Goal: Information Seeking & Learning: Learn about a topic

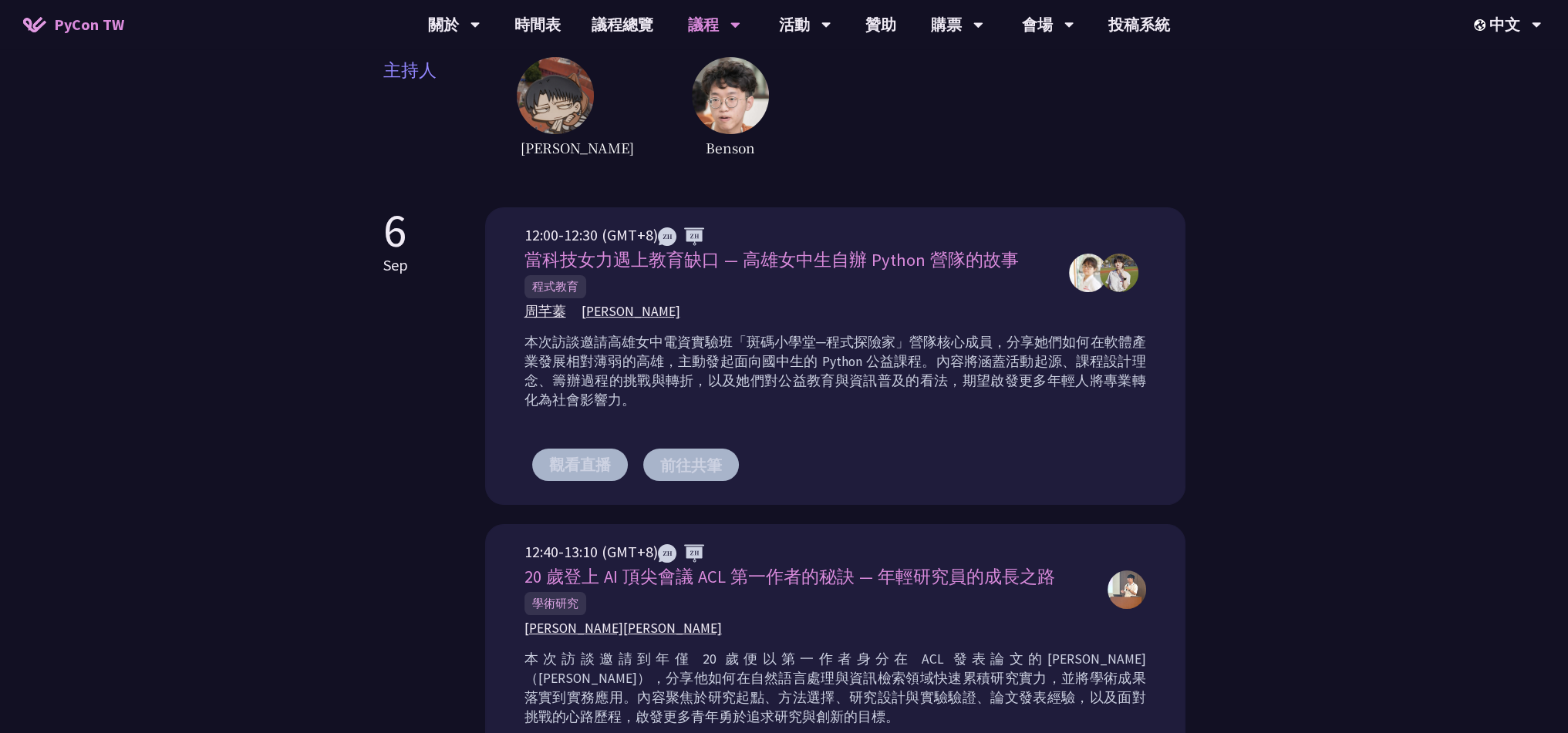
scroll to position [463, 0]
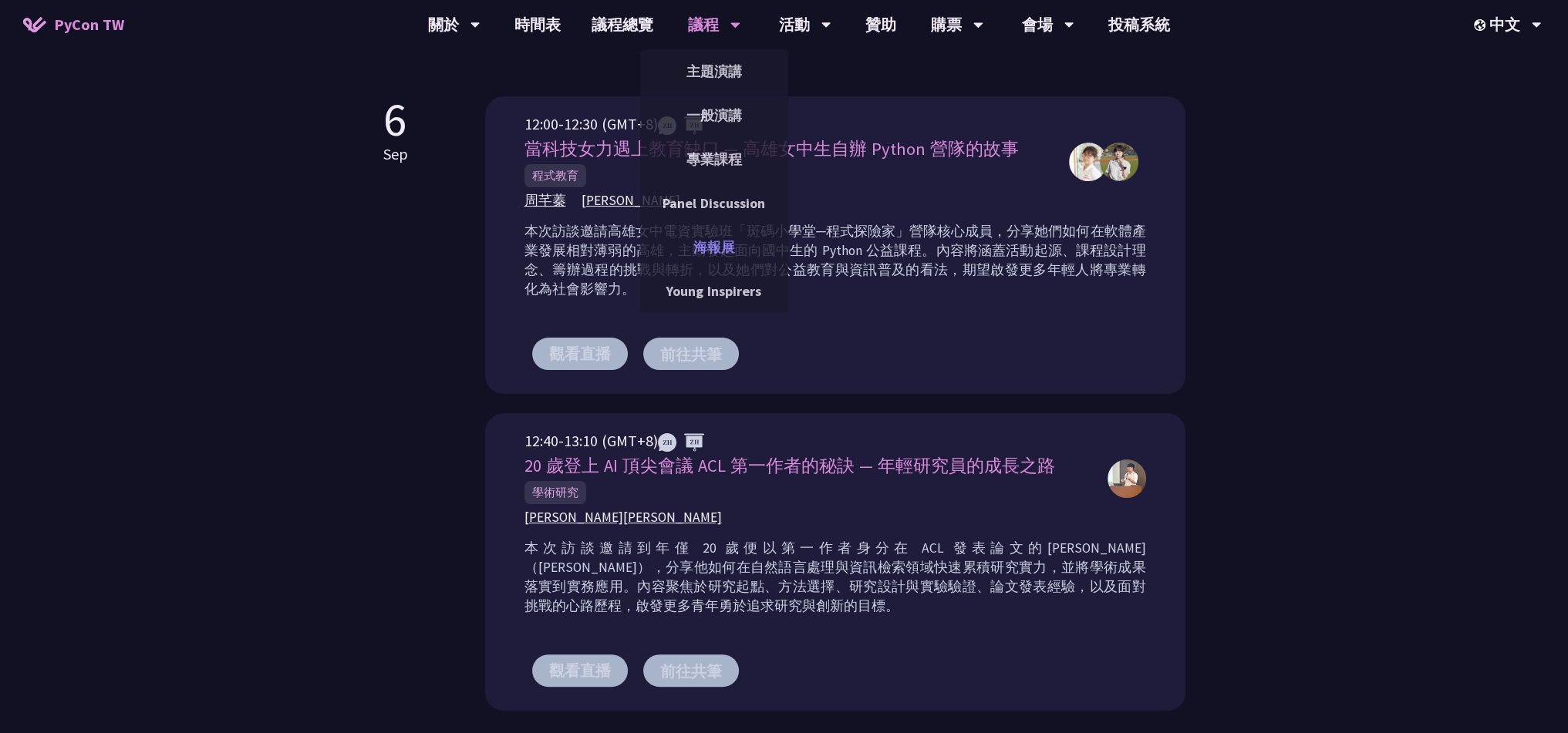
click at [718, 239] on link "海報展" at bounding box center [714, 246] width 148 height 36
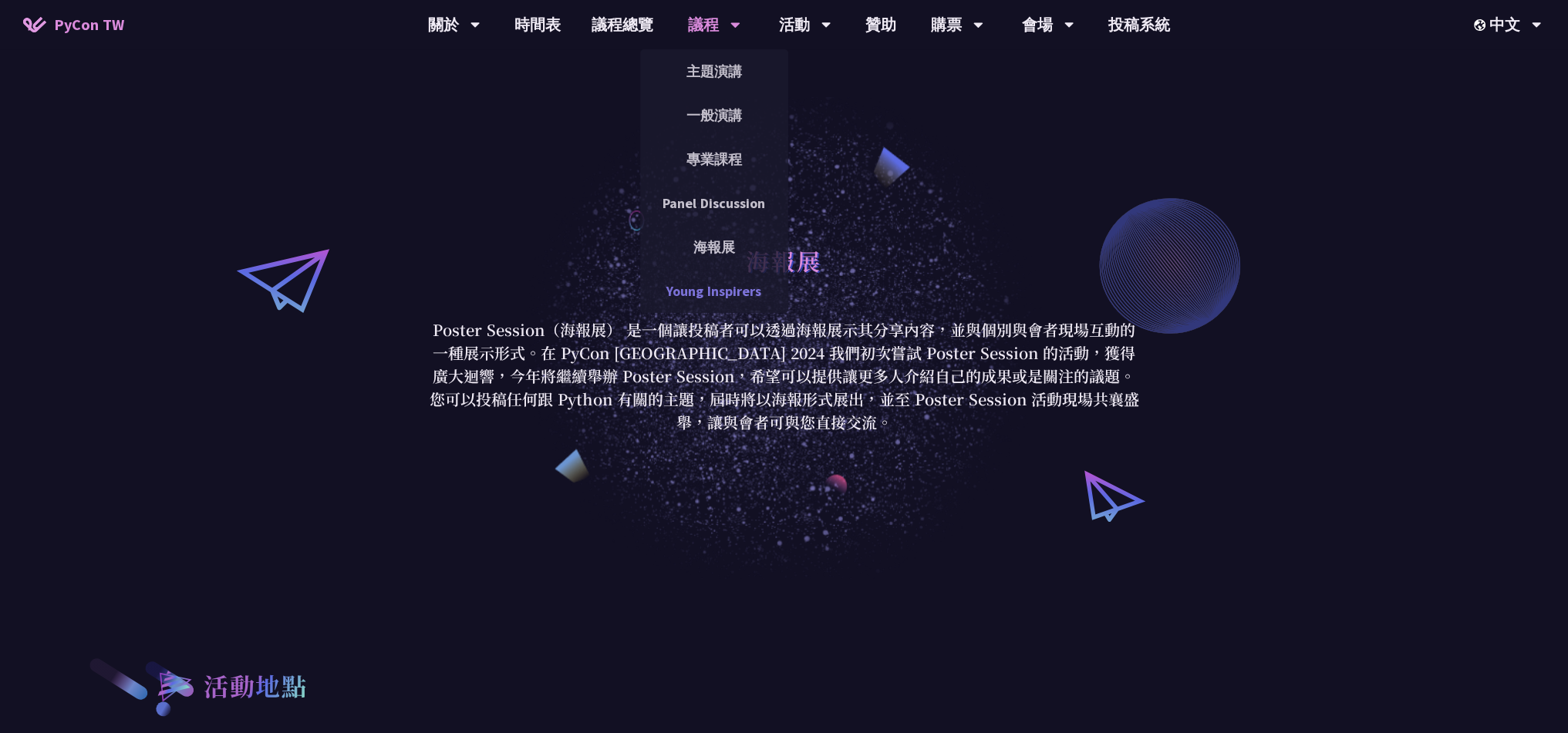
click at [733, 285] on link "Young Inspirers" at bounding box center [714, 291] width 148 height 36
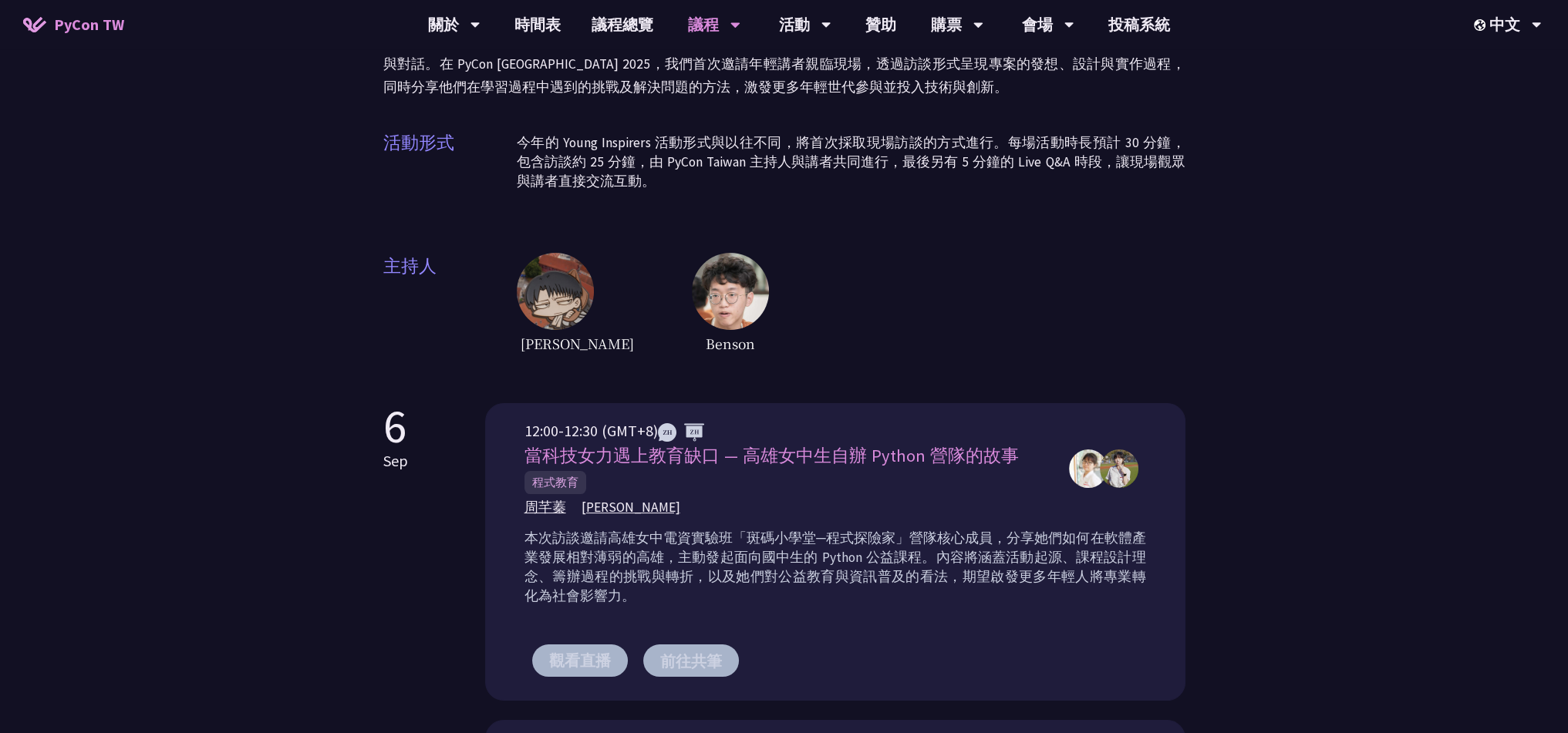
scroll to position [154, 0]
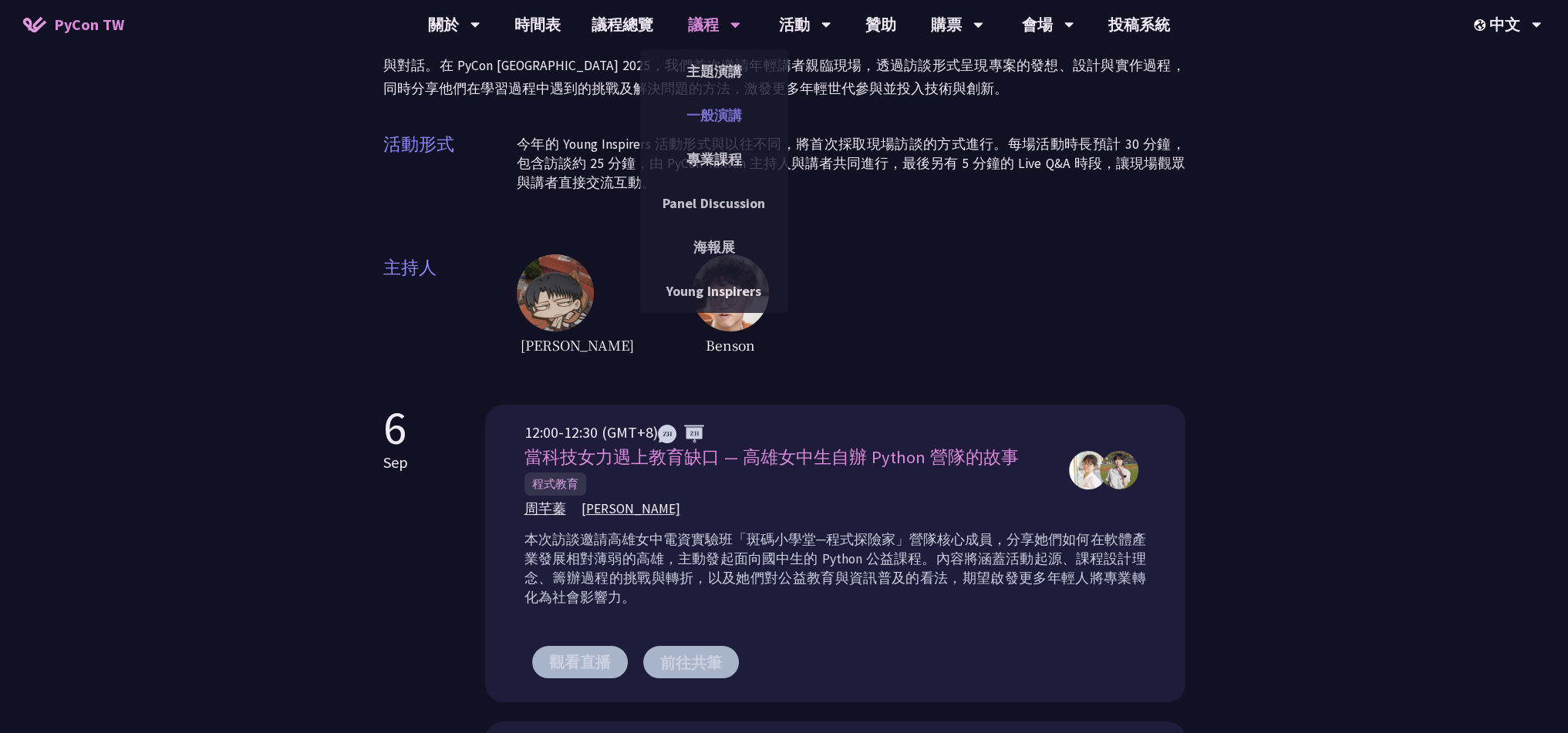
click at [728, 110] on link "一般演講" at bounding box center [714, 114] width 148 height 36
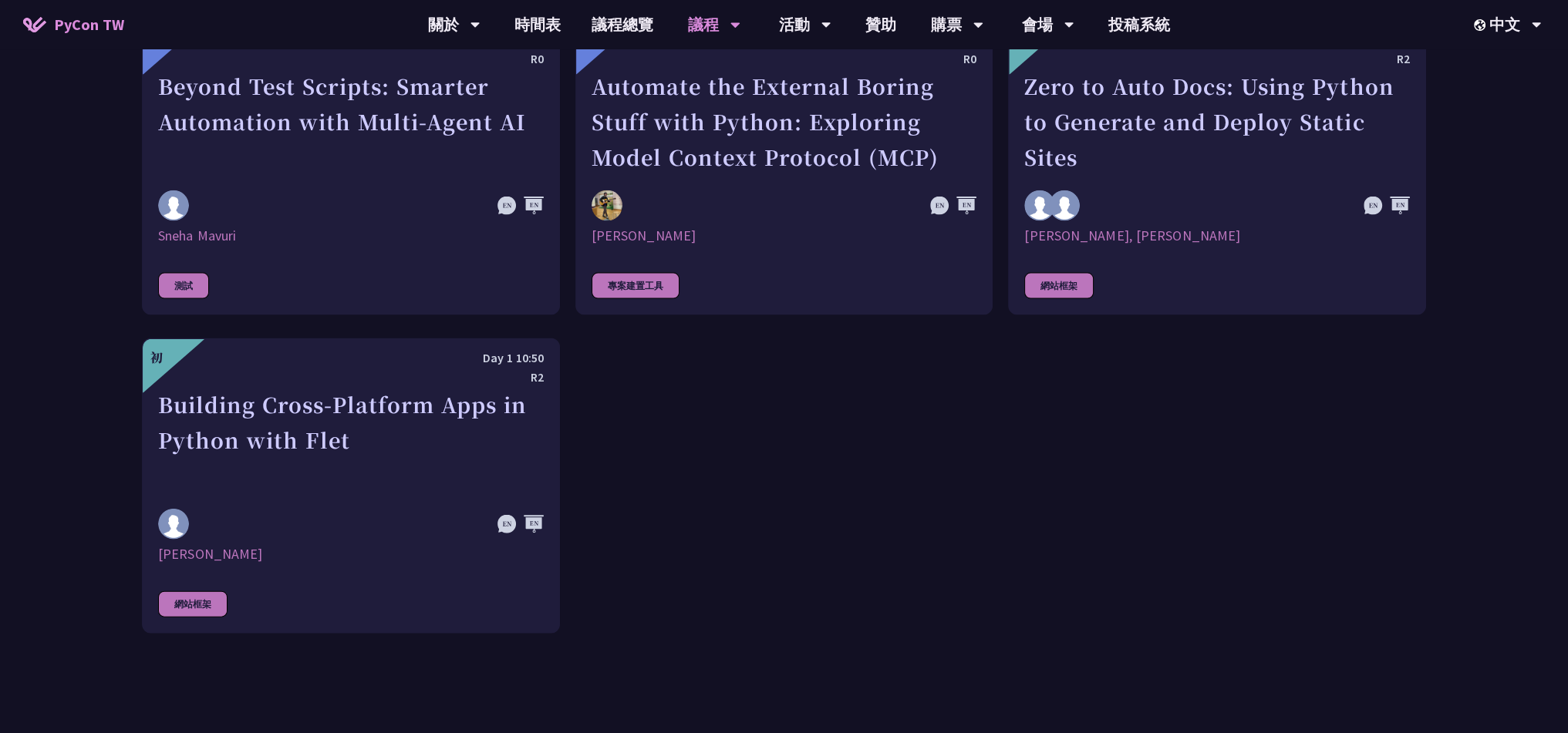
scroll to position [4395, 0]
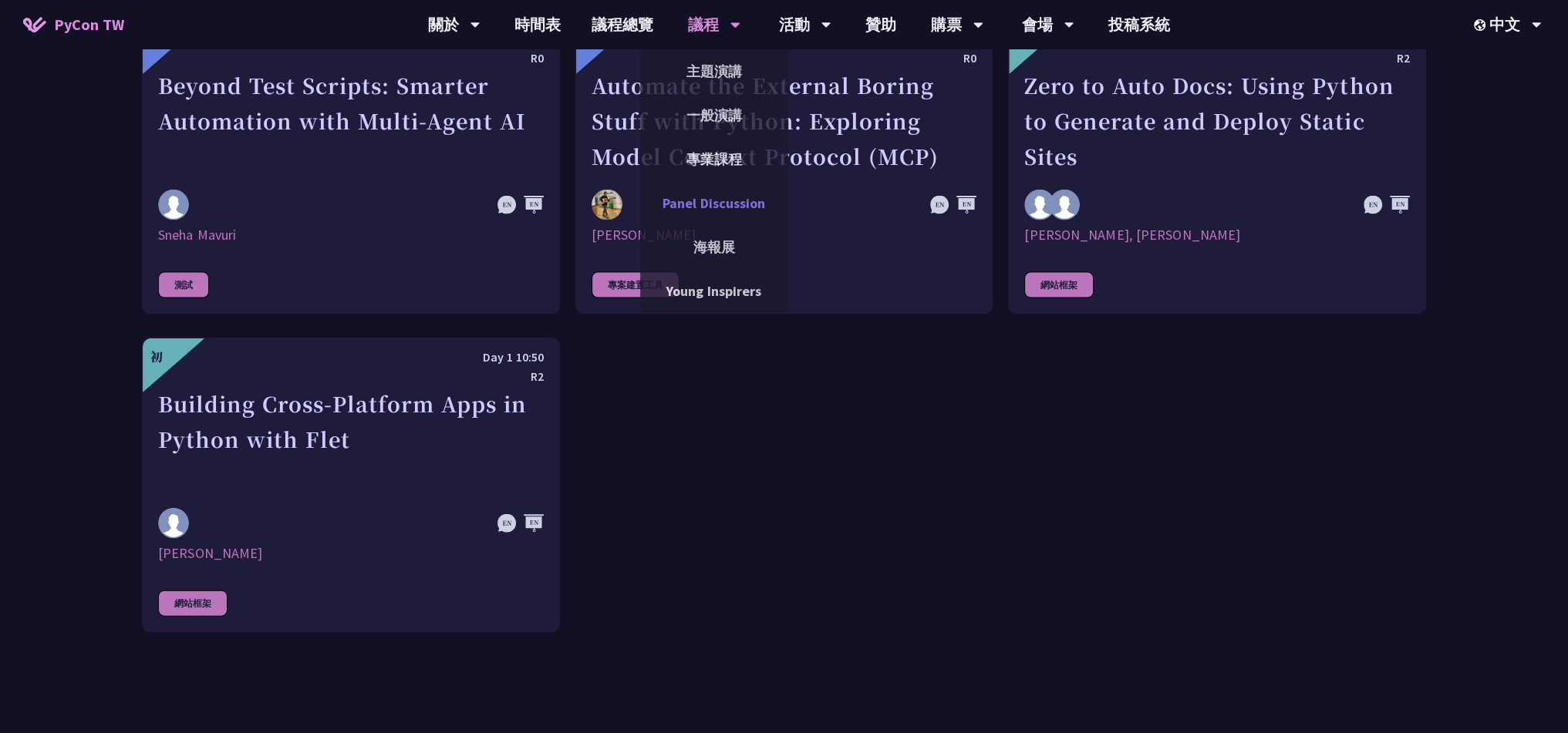
click at [722, 206] on link "Panel Discussion" at bounding box center [714, 202] width 148 height 36
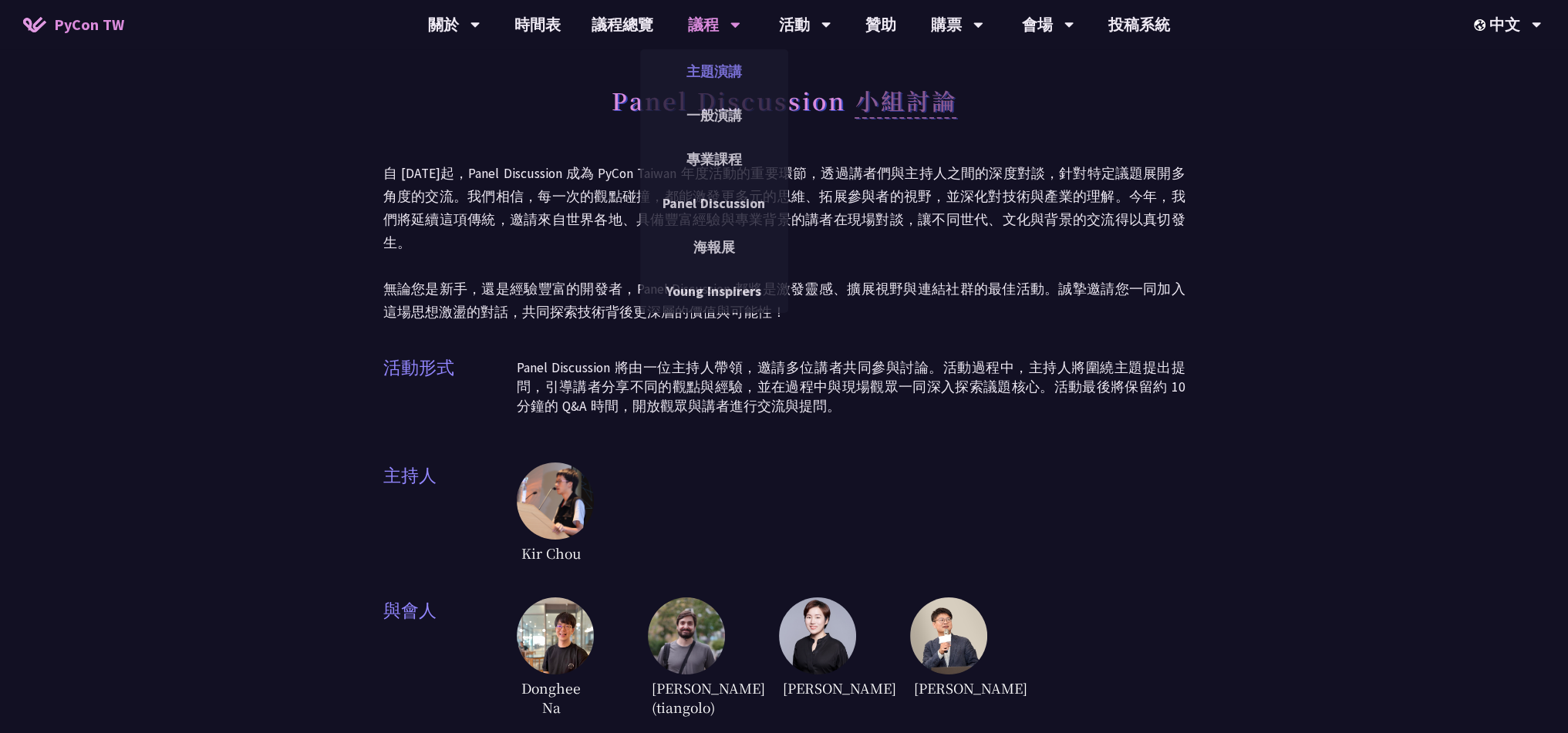
click at [739, 73] on link "主題演講" at bounding box center [714, 71] width 148 height 36
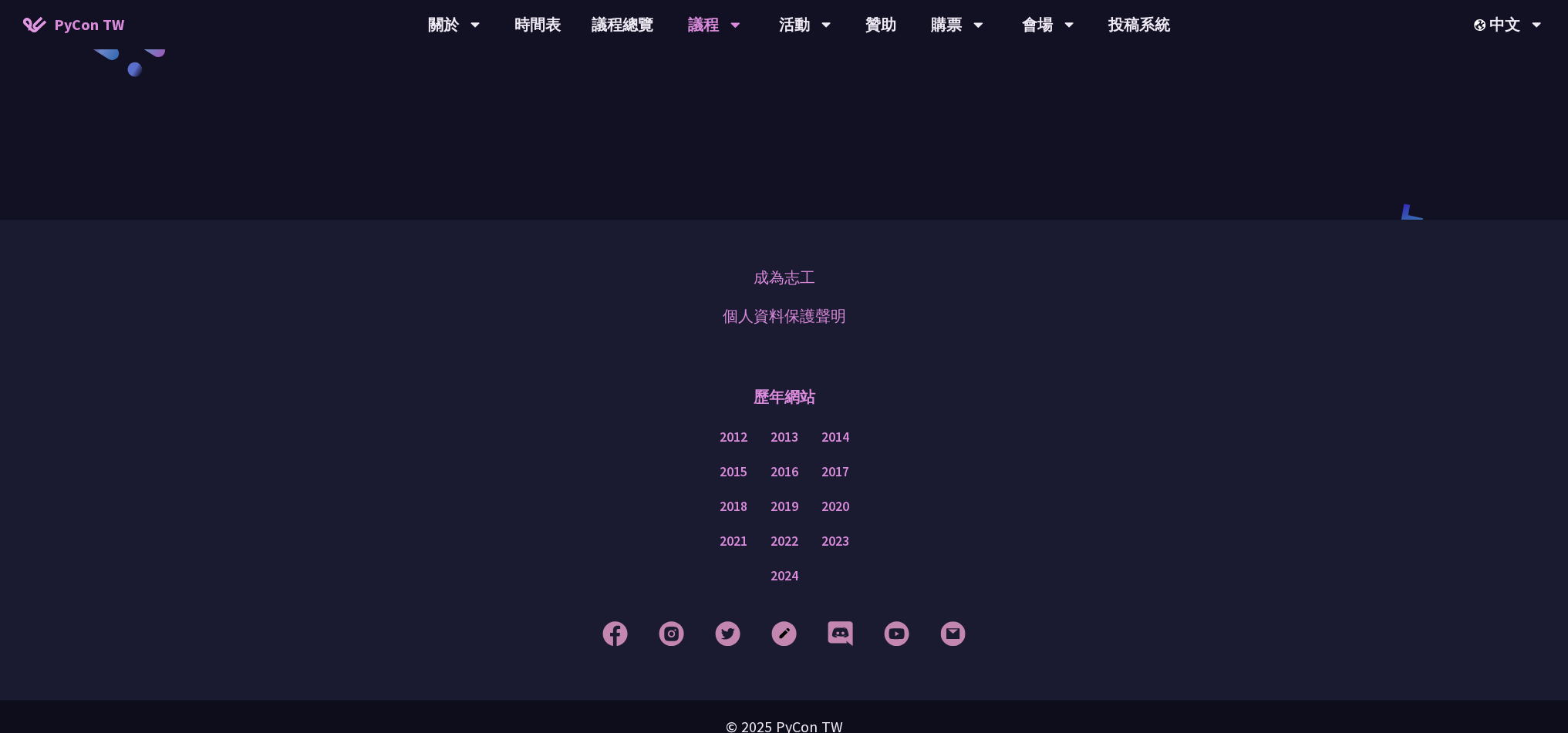
scroll to position [2544, 0]
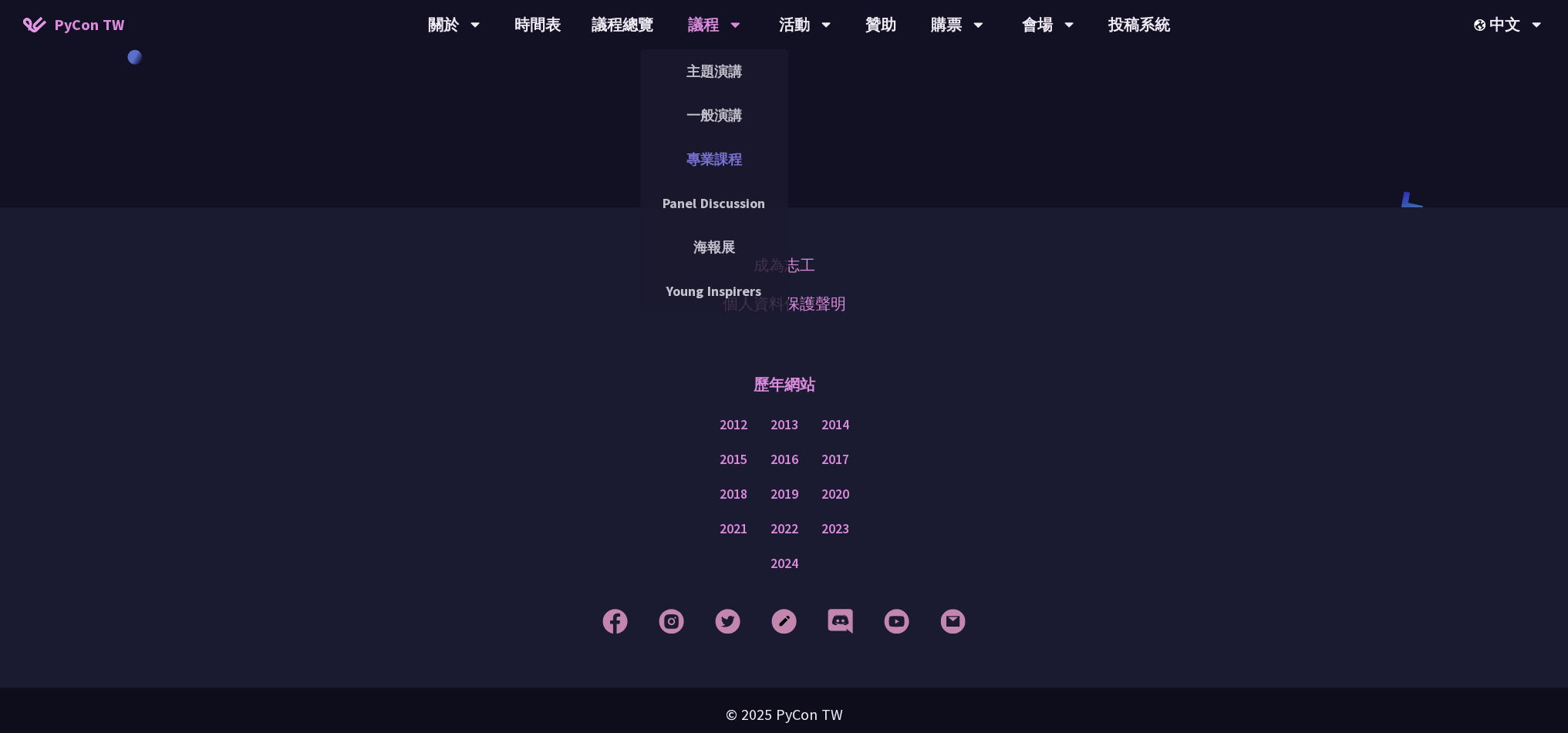
click at [704, 169] on link "專業課程" at bounding box center [714, 159] width 148 height 36
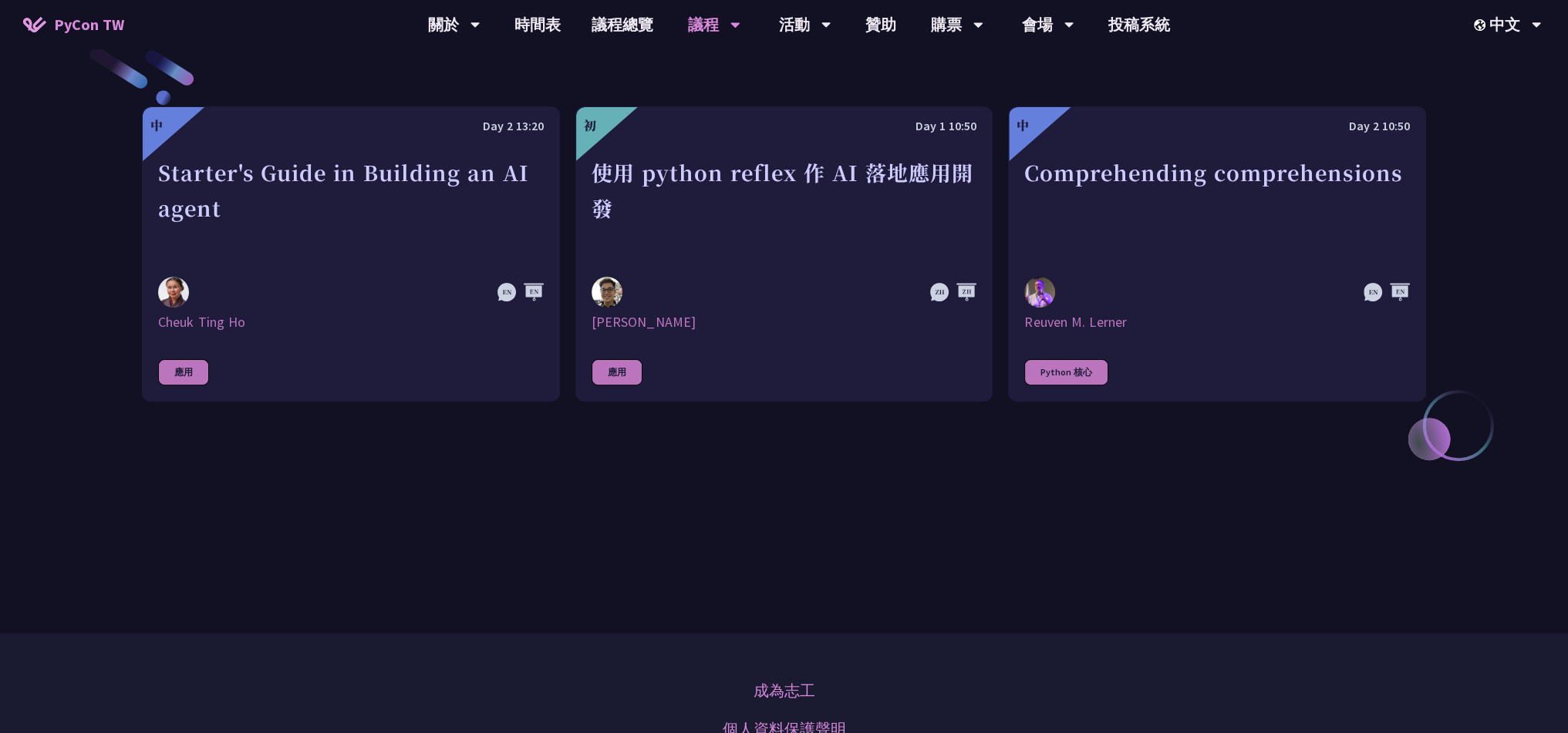
scroll to position [617, 0]
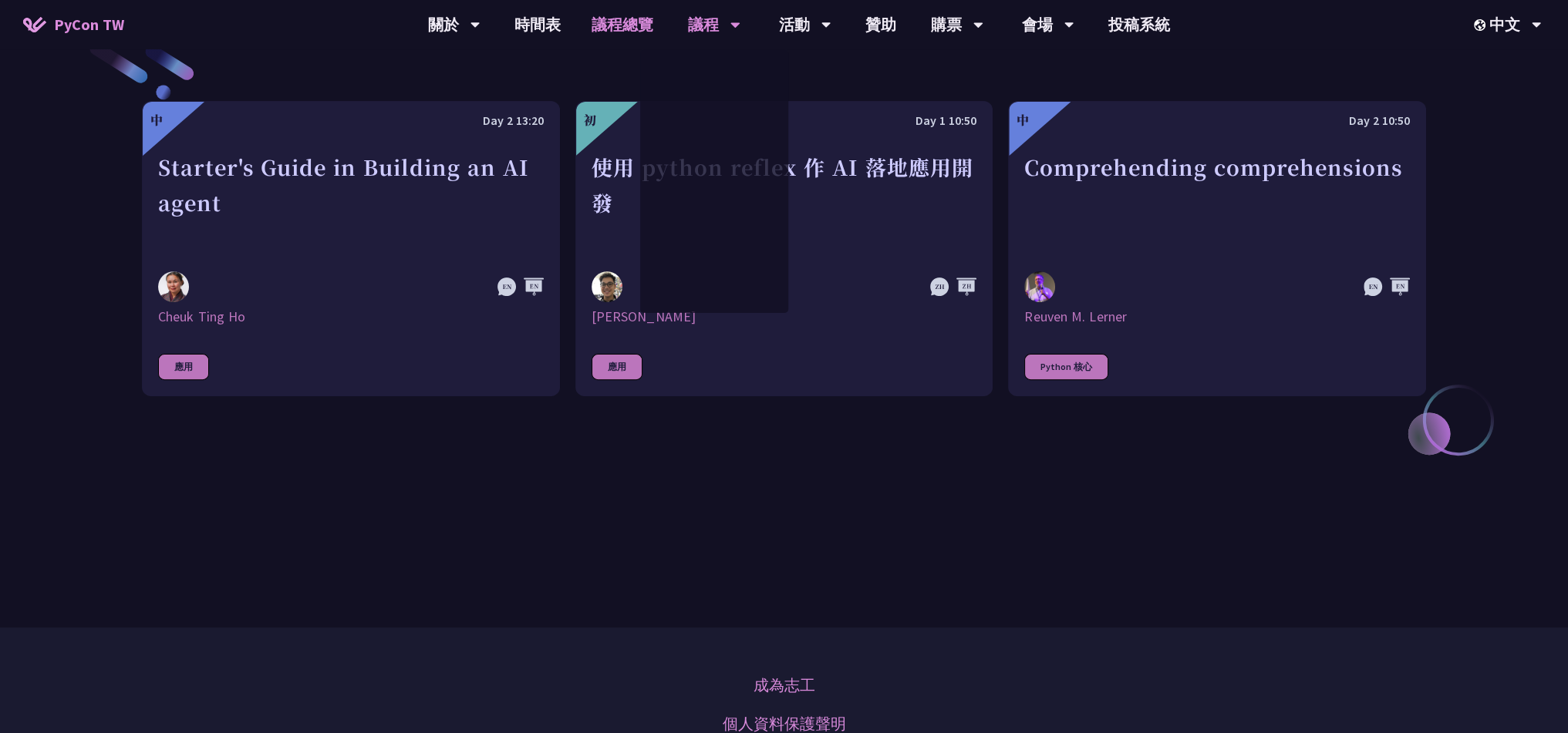
click at [605, 35] on link "議程總覽" at bounding box center [622, 24] width 92 height 49
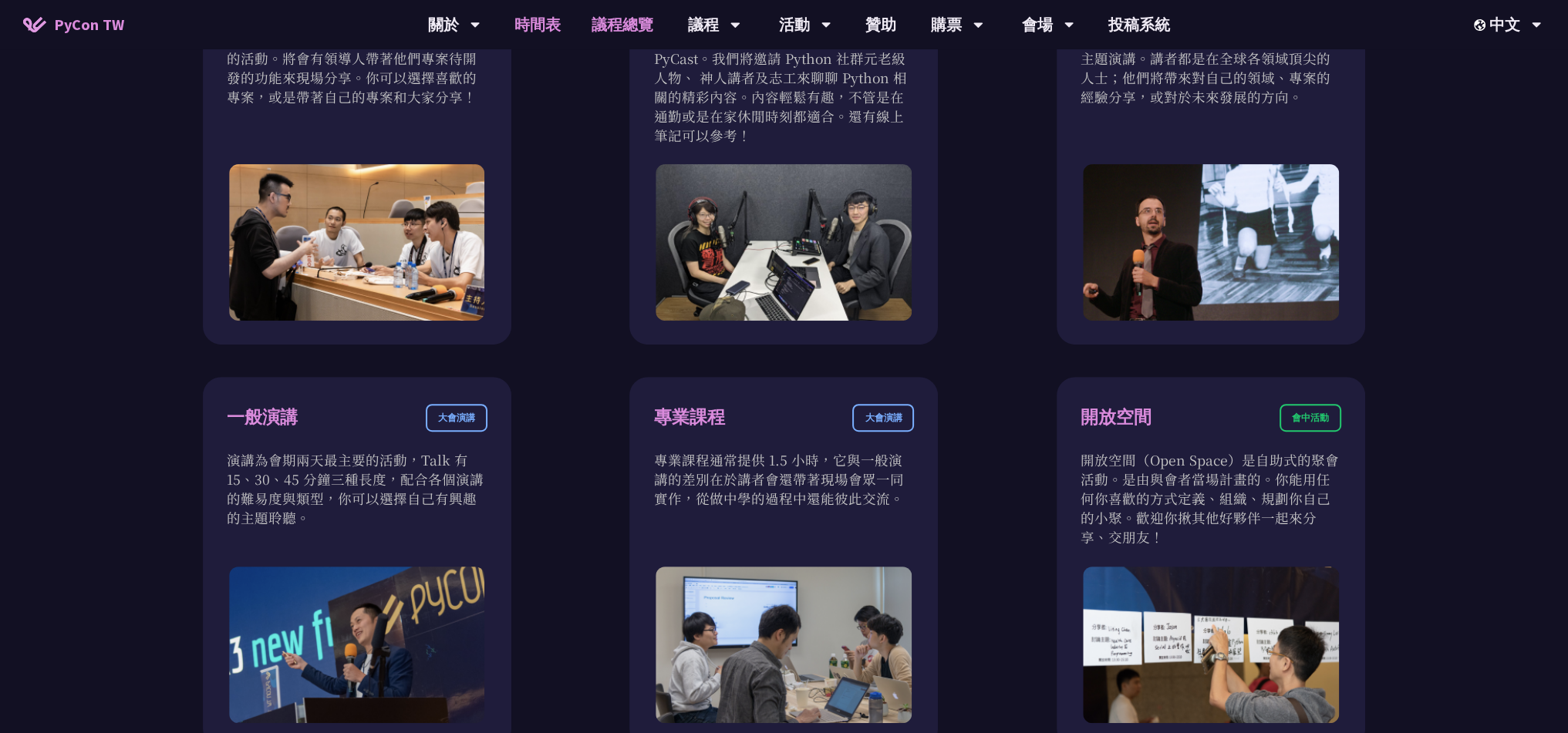
scroll to position [694, 0]
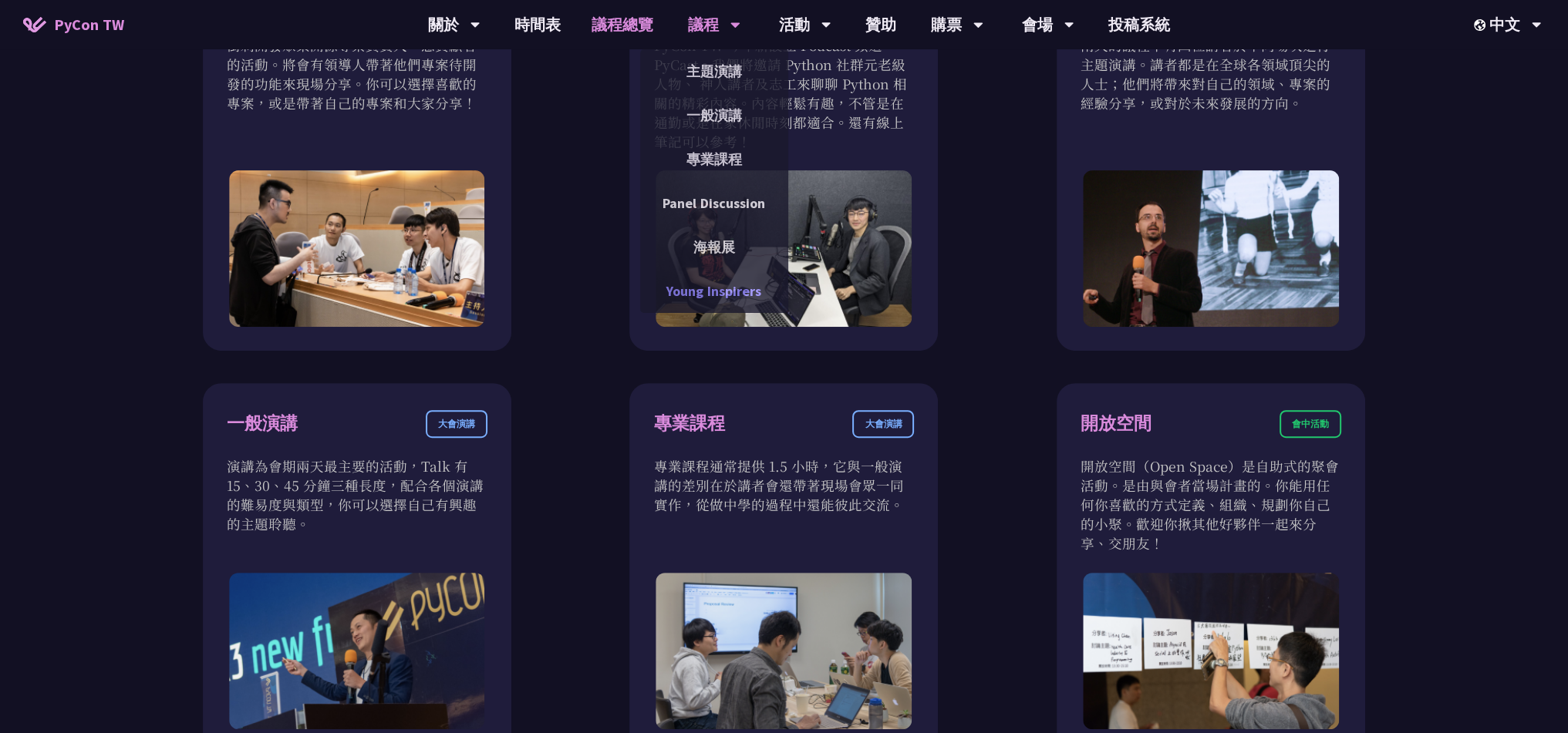
click at [709, 277] on link "Young Inspirers" at bounding box center [714, 291] width 148 height 36
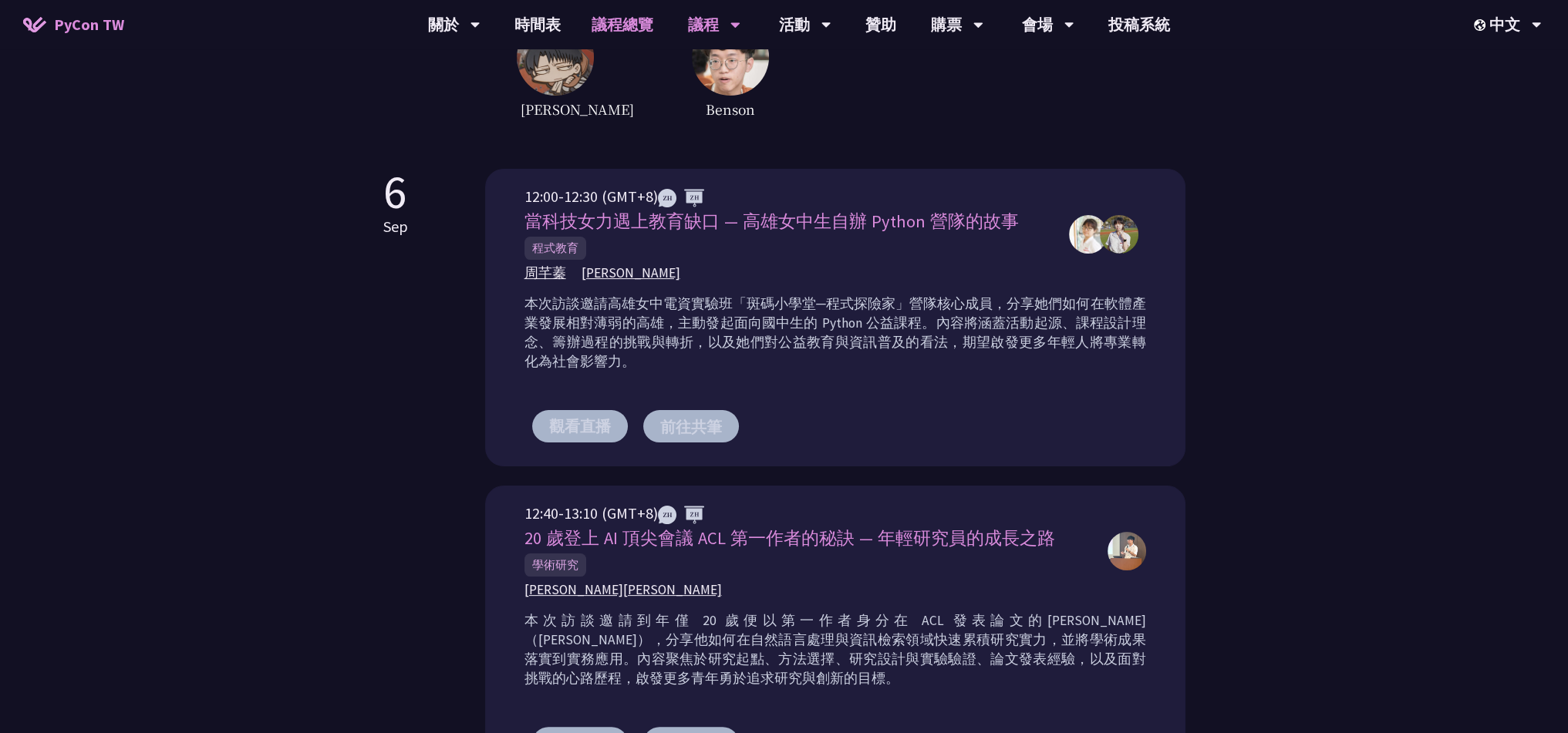
scroll to position [386, 0]
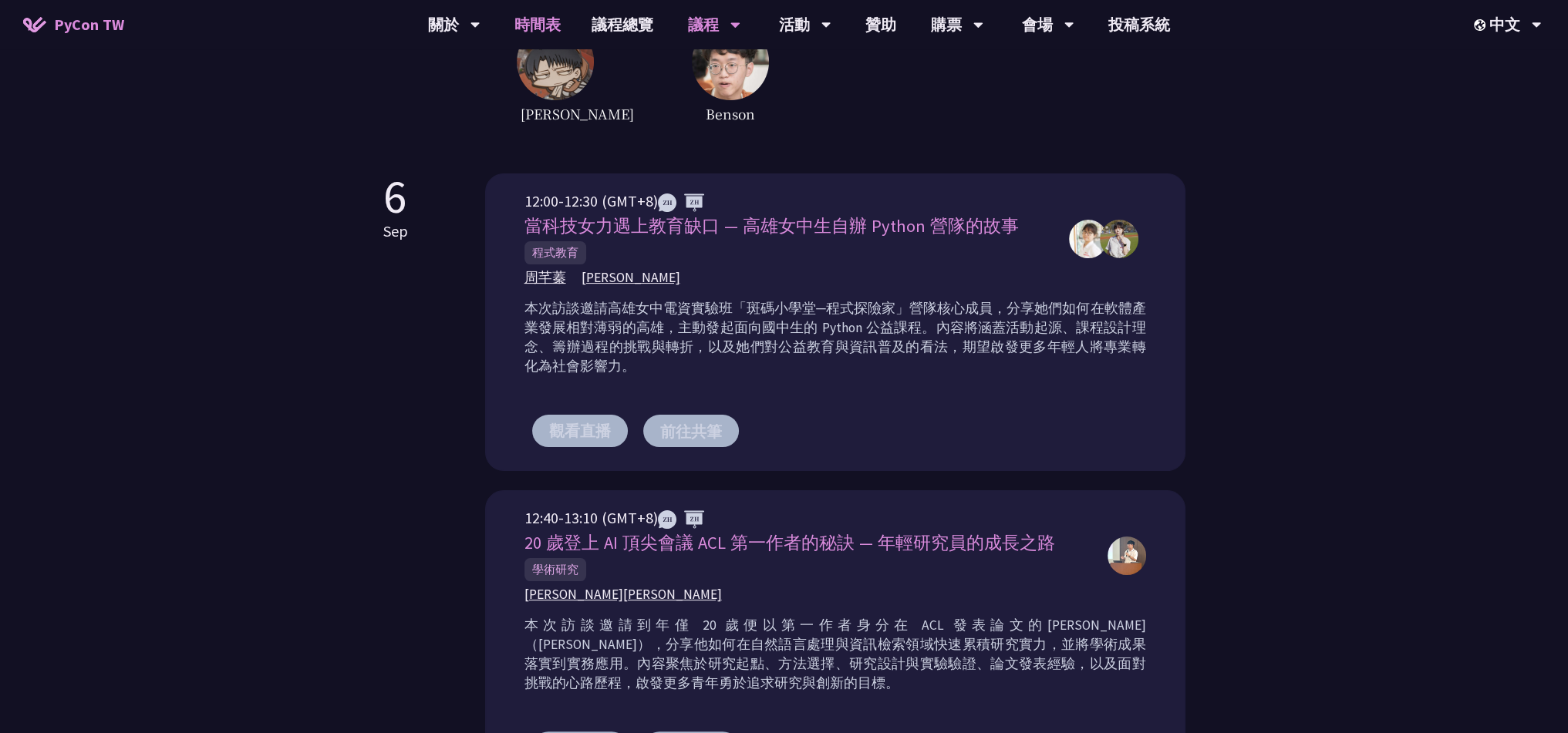
click at [531, 24] on link "時間表" at bounding box center [537, 24] width 78 height 49
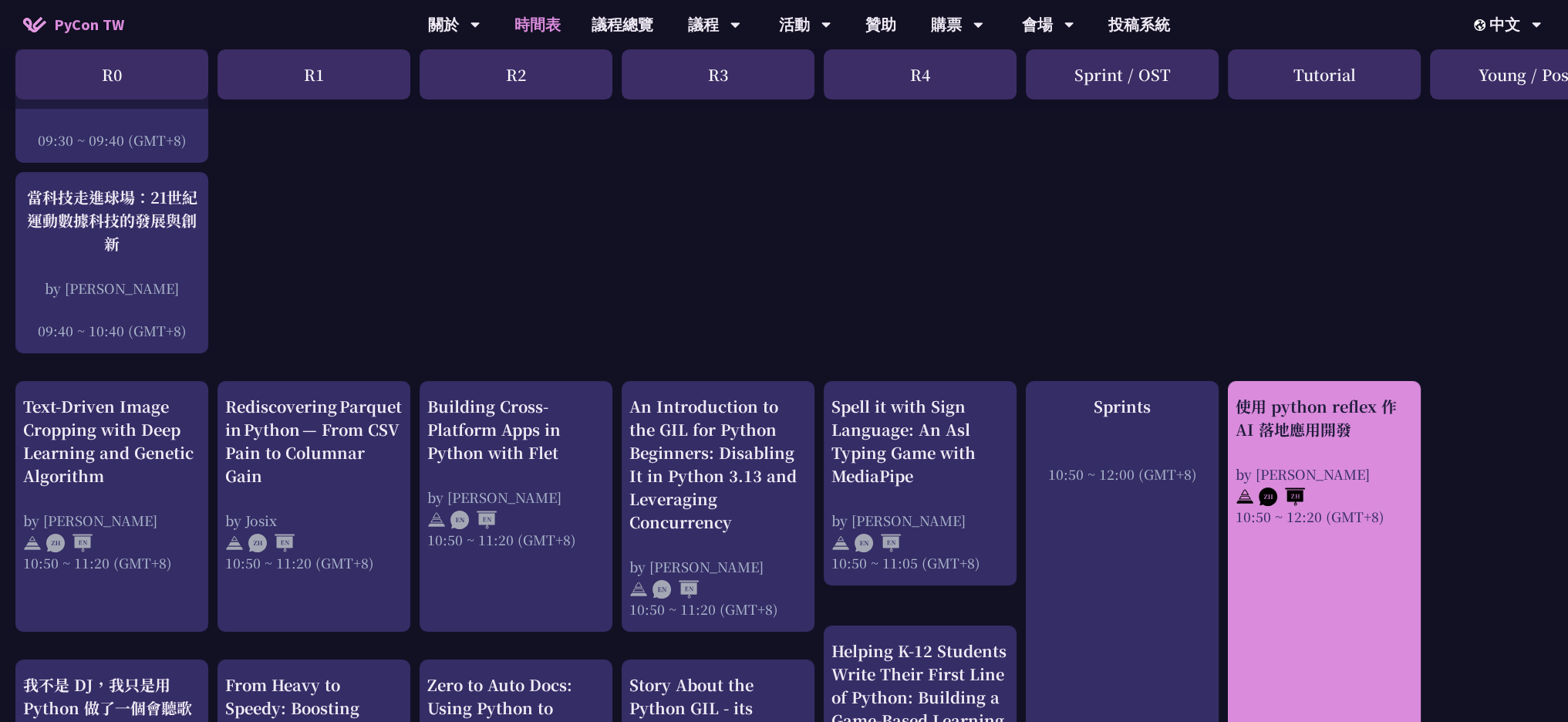
scroll to position [386, 0]
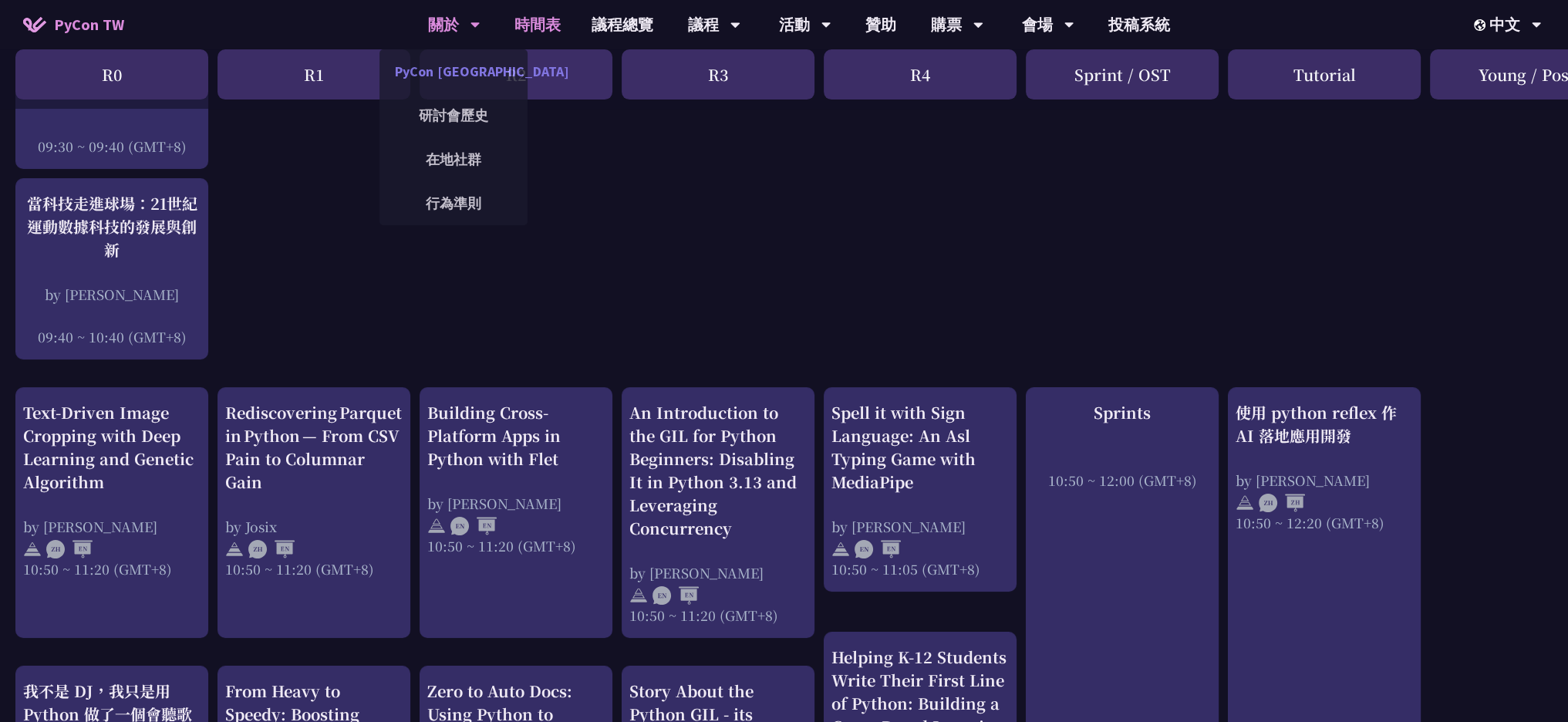
click at [459, 78] on link "PyCon [GEOGRAPHIC_DATA]" at bounding box center [453, 71] width 148 height 36
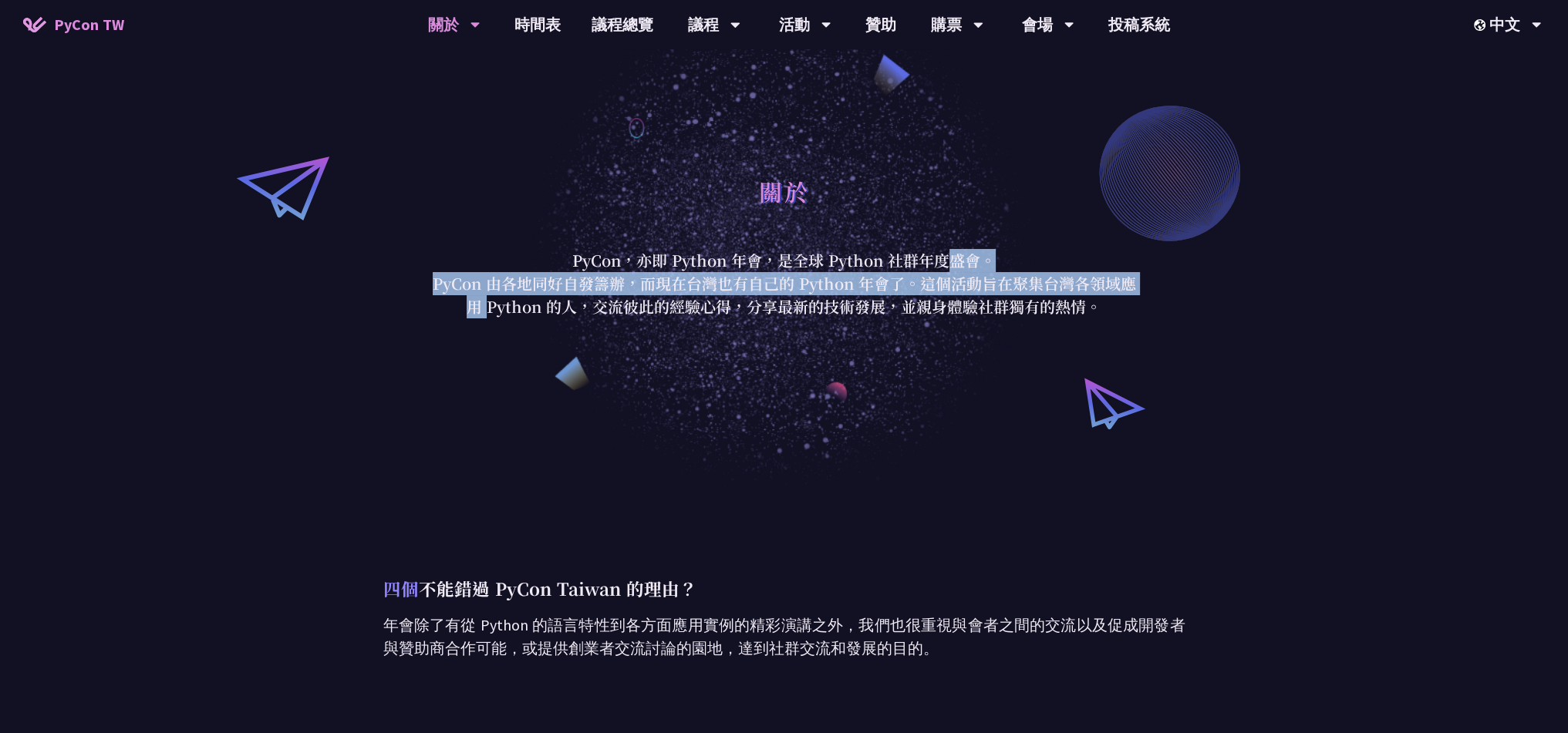
drag, startPoint x: 808, startPoint y: 260, endPoint x: 968, endPoint y: 281, distance: 161.4
click at [968, 281] on div "關於 PyCon，亦即 Python 年會，是全球 Python 社群年度盛會。 PyCon 由各地同好自發籌辦，而現在台灣也有自己的 Python 年會了。…" at bounding box center [784, 243] width 718 height 150
click at [627, 275] on p "PyCon 由各地同好自發籌辦，而現在台灣也有自己的 Python 年會了。這個活動旨在聚集台灣各領域應用 Python 的人，交流彼此的經驗心得，分享最新的…" at bounding box center [784, 295] width 718 height 46
click at [781, 294] on p "PyCon 由各地同好自發籌辦，而現在台灣也有自己的 Python 年會了。這個活動旨在聚集台灣各領域應用 Python 的人，交流彼此的經驗心得，分享最新的…" at bounding box center [784, 295] width 718 height 46
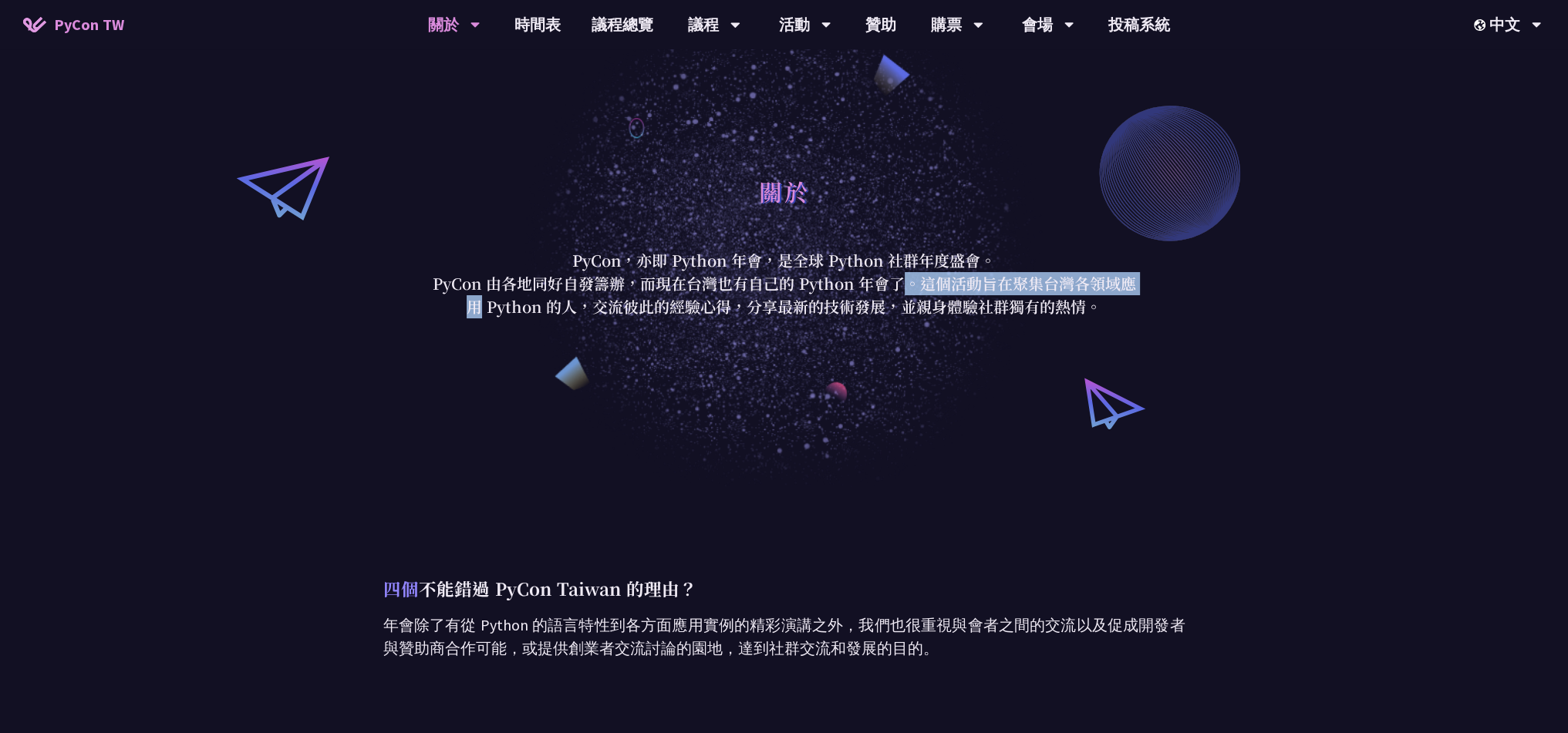
drag, startPoint x: 766, startPoint y: 291, endPoint x: 947, endPoint y: 279, distance: 181.4
click at [947, 279] on p "PyCon 由各地同好自發籌辦，而現在台灣也有自己的 Python 年會了。這個活動旨在聚集台灣各領域應用 Python 的人，交流彼此的經驗心得，分享最新的…" at bounding box center [784, 295] width 718 height 46
click at [784, 311] on p "PyCon 由各地同好自發籌辦，而現在台灣也有自己的 Python 年會了。這個活動旨在聚集台灣各領域應用 Python 的人，交流彼此的經驗心得，分享最新的…" at bounding box center [784, 295] width 718 height 46
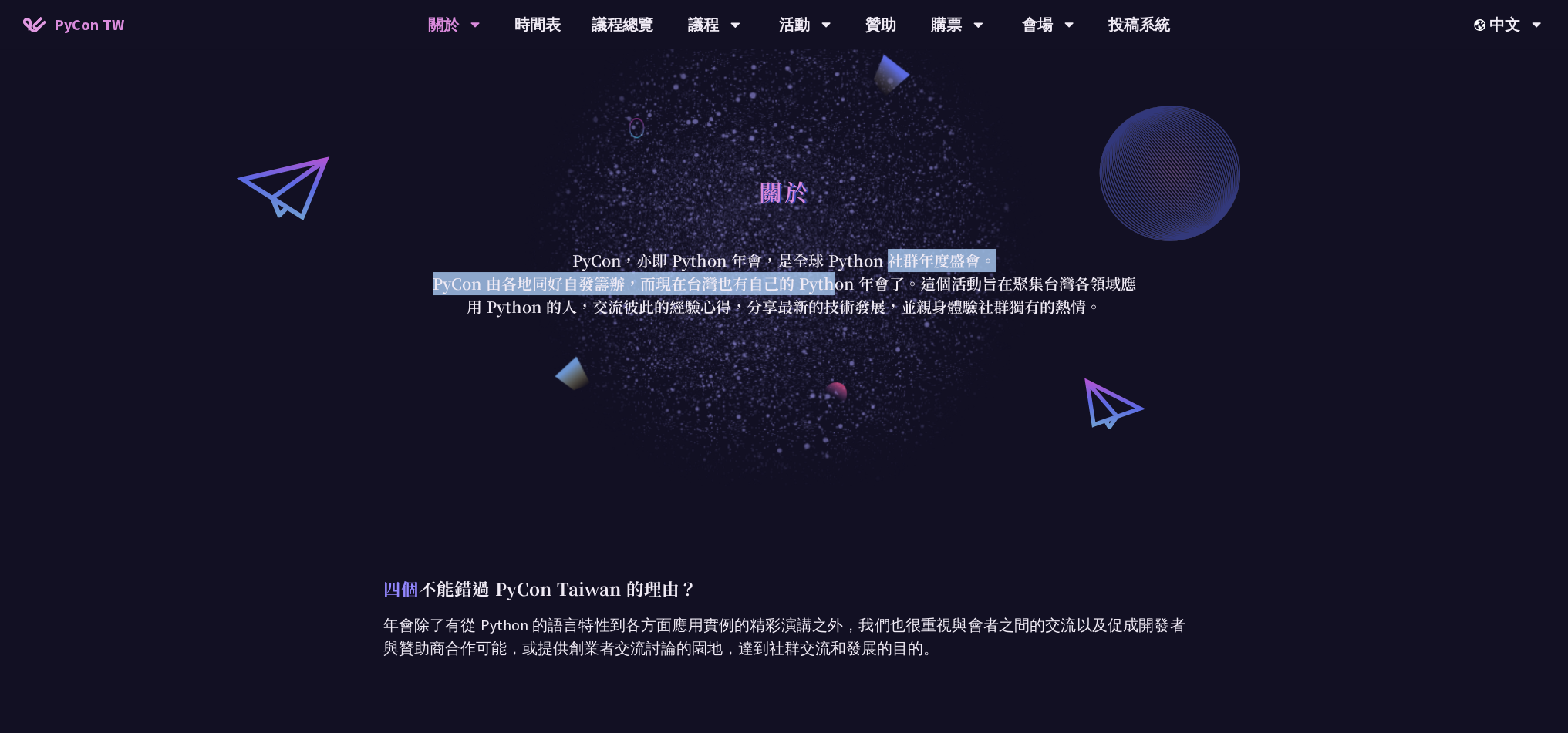
drag, startPoint x: 670, startPoint y: 278, endPoint x: 740, endPoint y: 254, distance: 74.0
click at [740, 254] on div "關於 PyCon，亦即 Python 年會，是全球 Python 社群年度盛會。 PyCon 由各地同好自發籌辦，而現在台灣也有自己的 Python 年會了。…" at bounding box center [784, 243] width 718 height 150
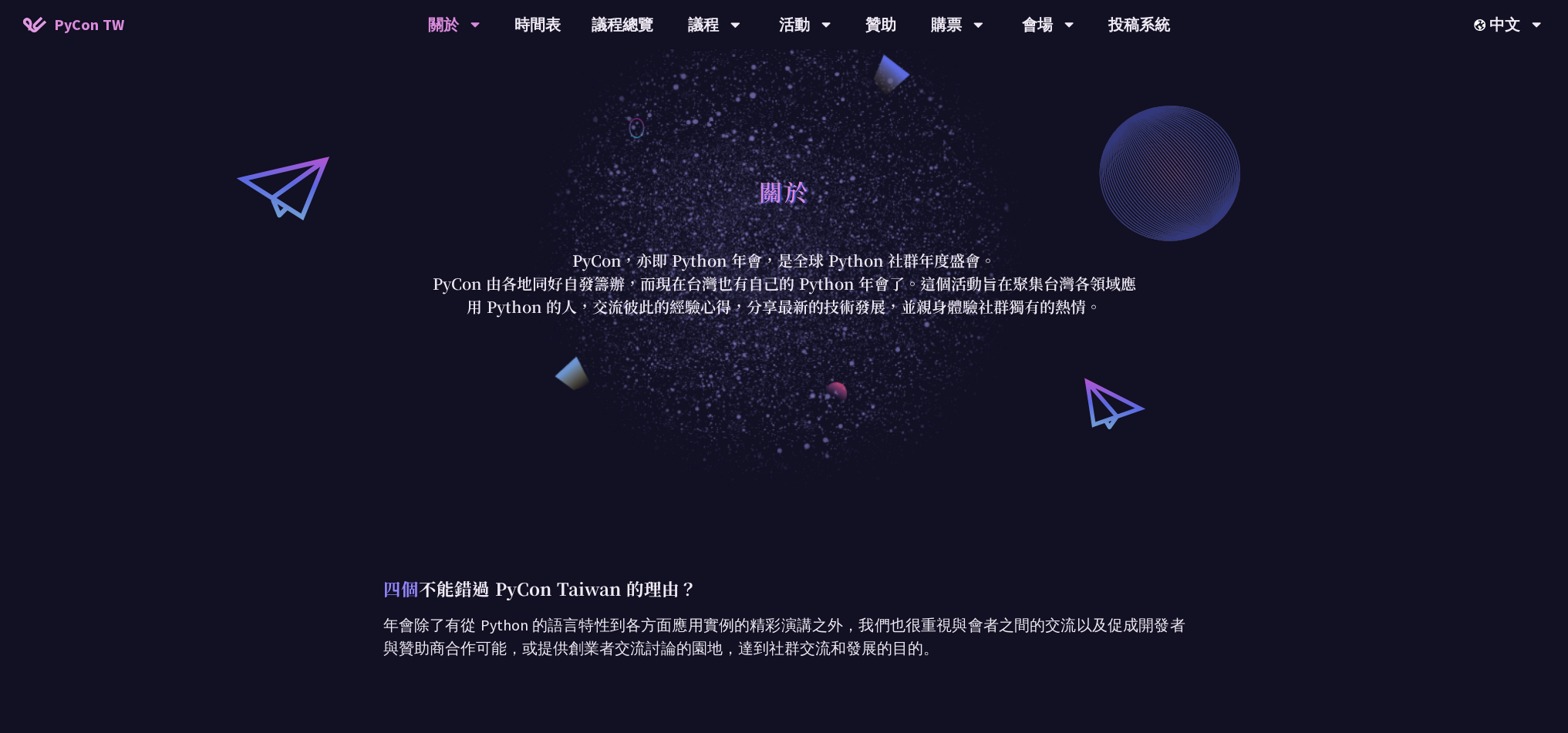
click at [733, 275] on p "PyCon 由各地同好自發籌辦，而現在台灣也有自己的 Python 年會了。這個活動旨在聚集台灣各領域應用 Python 的人，交流彼此的經驗心得，分享最新的…" at bounding box center [784, 295] width 718 height 46
click at [941, 82] on link "購票資訊" at bounding box center [957, 71] width 148 height 36
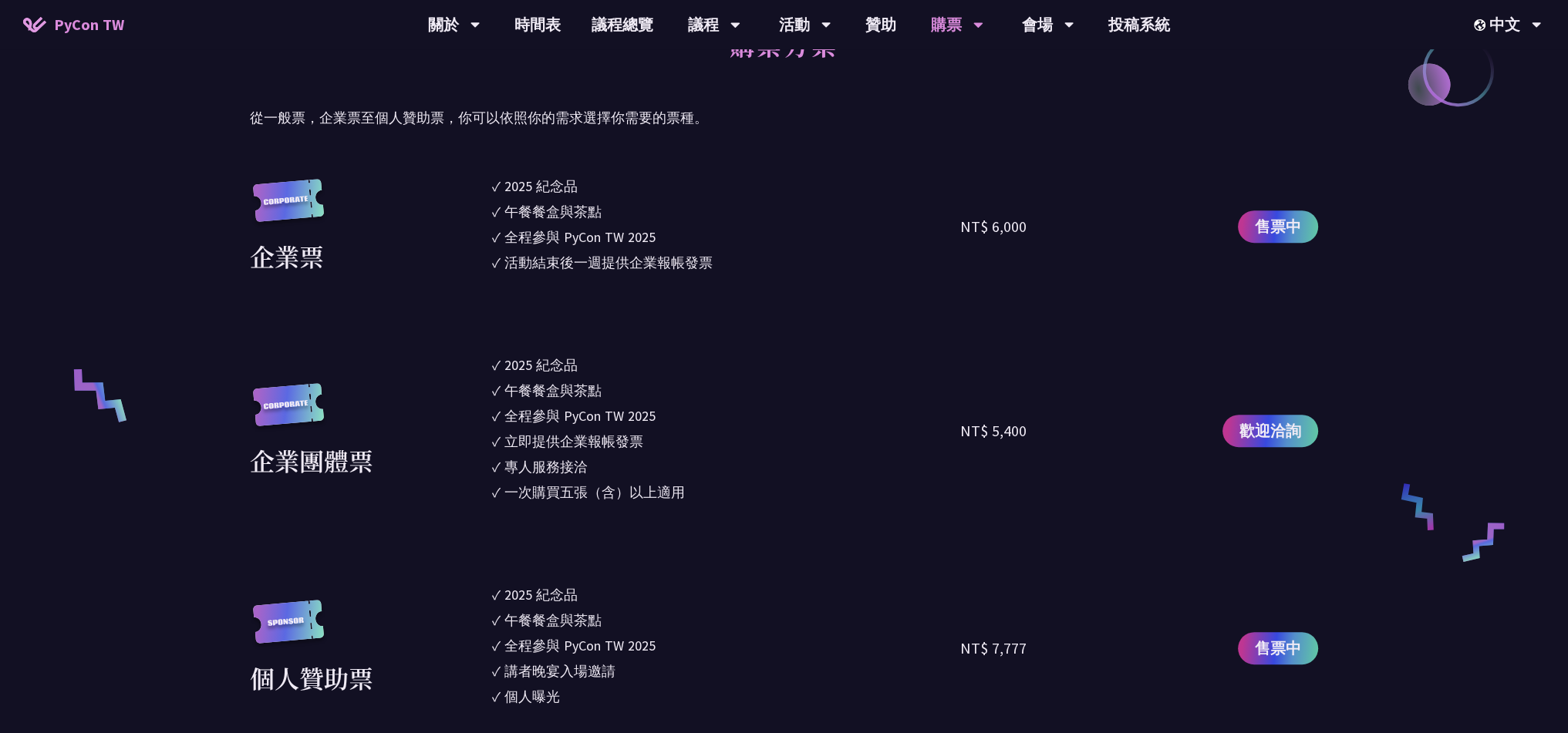
scroll to position [925, 0]
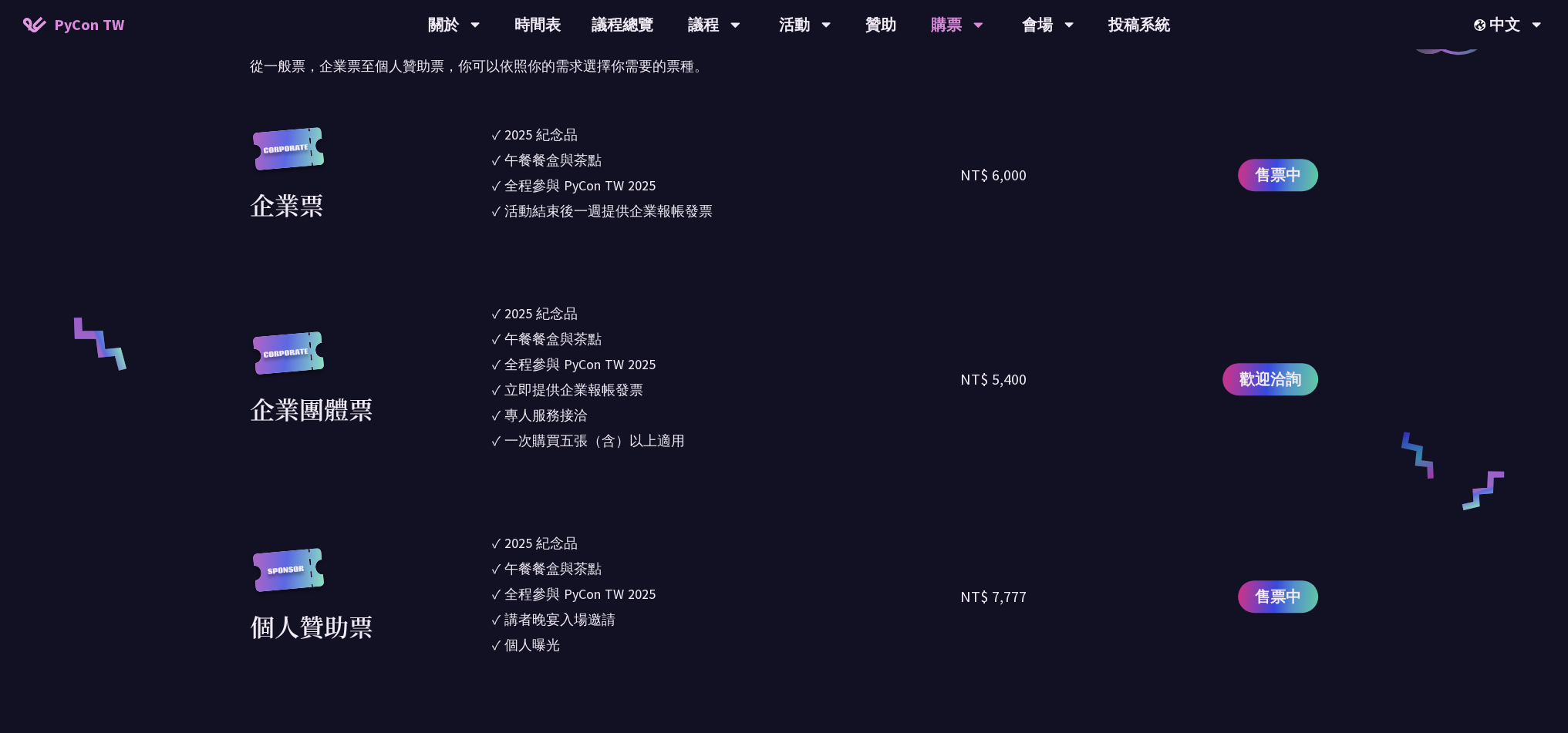
drag, startPoint x: 1040, startPoint y: 167, endPoint x: 949, endPoint y: 178, distance: 91.7
click at [949, 178] on div "企業票 ✓ 2025 [PERSON_NAME]✓ 午餐餐盒與茶點 ✓ 全程參與 PyCon TW 2025 ✓ 活動結束後一週提供企業報帳發票 NT$ 6,…" at bounding box center [784, 174] width 1068 height 102
click at [1073, 428] on div "NT$ 5,400" at bounding box center [1078, 379] width 235 height 152
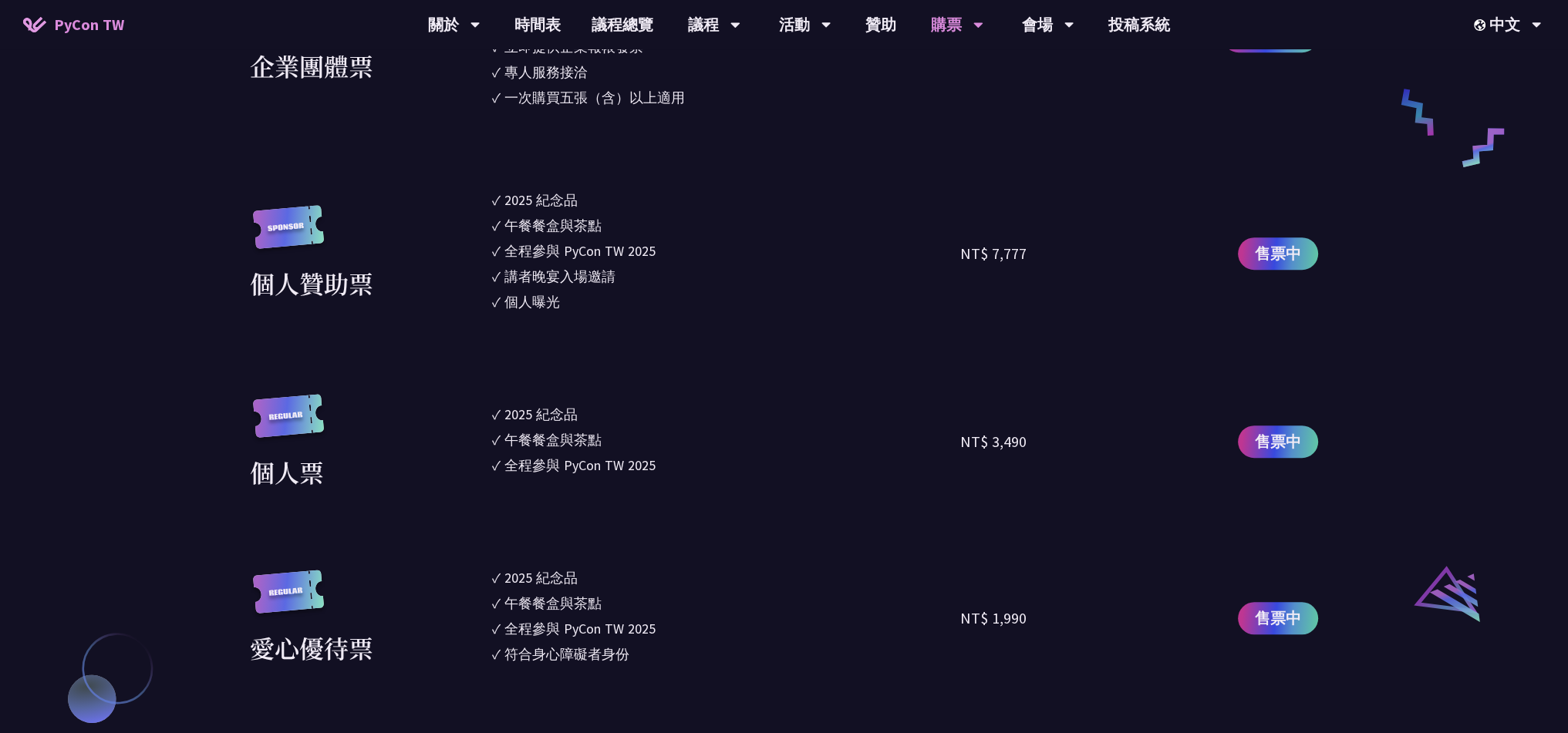
scroll to position [1311, 0]
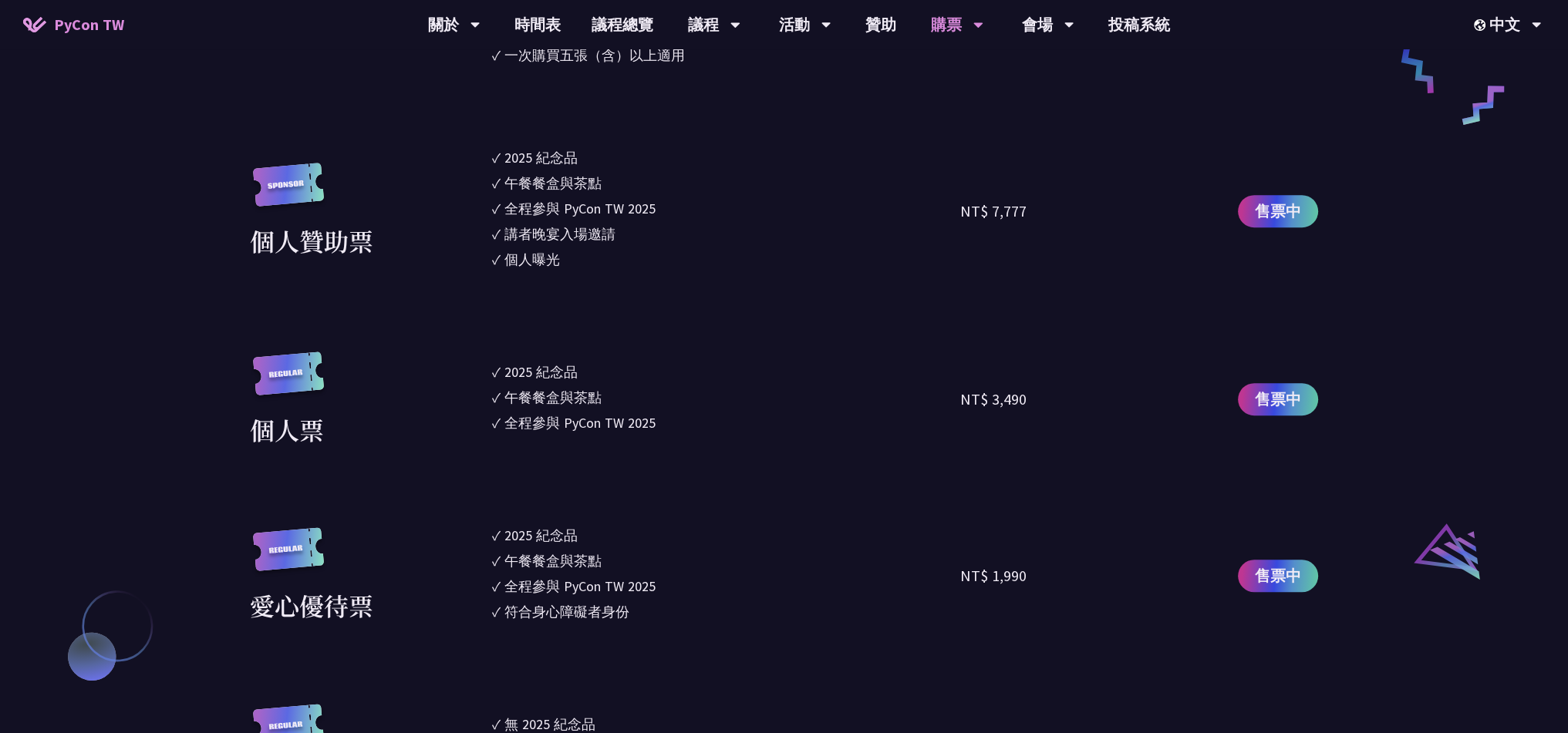
drag, startPoint x: 1028, startPoint y: 401, endPoint x: 976, endPoint y: 403, distance: 52.0
click at [976, 403] on div "NT$ 3,490" at bounding box center [1078, 400] width 235 height 96
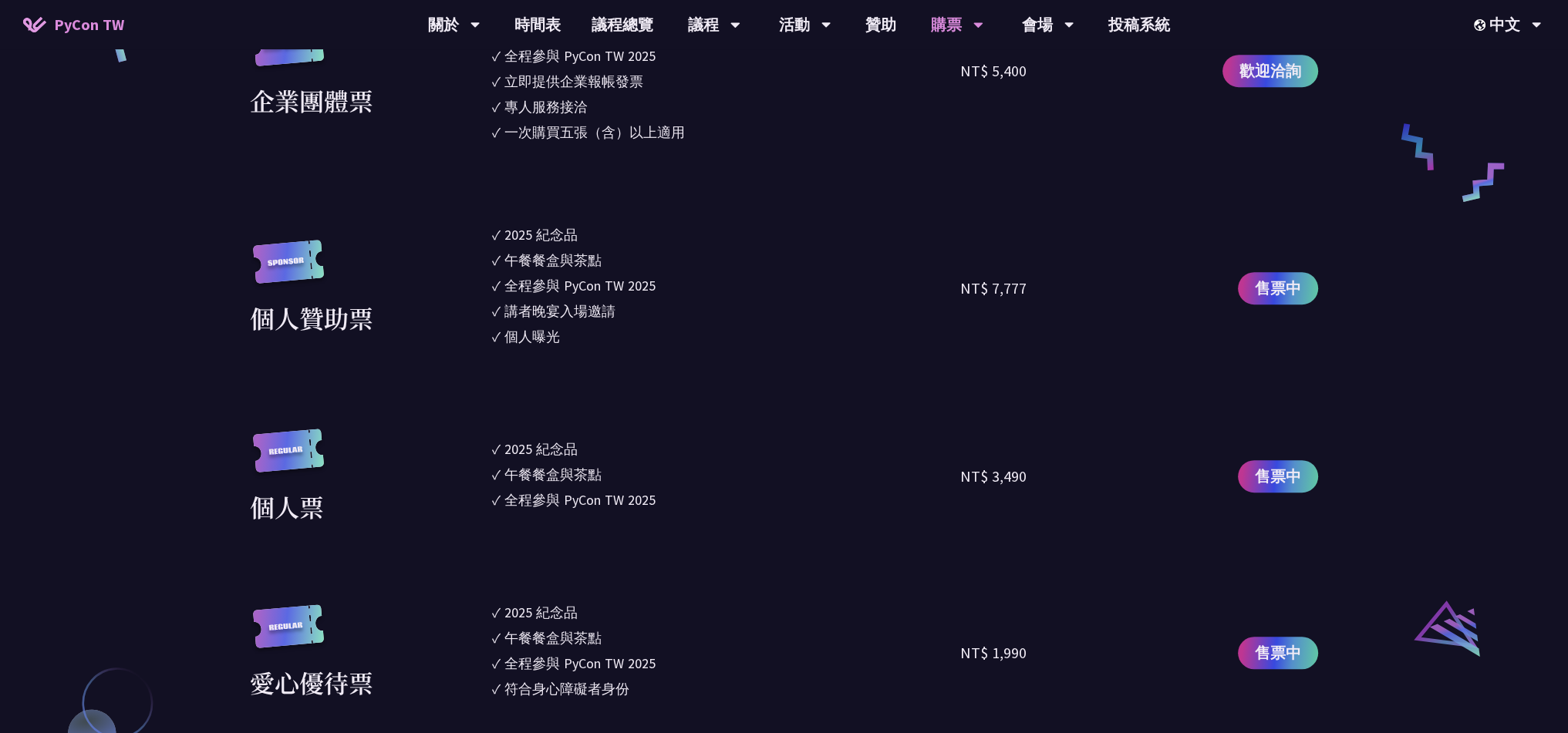
click at [781, 425] on section "企業票 ✓ 2025 紀念品 ✓ 午餐餐盒與茶點 ✓ 全程參與 PyCon TW 2025 ✓ 活動結束後一週提供企業報帳發票 NT$ 6,000 售票中 企…" at bounding box center [784, 345] width 1068 height 1061
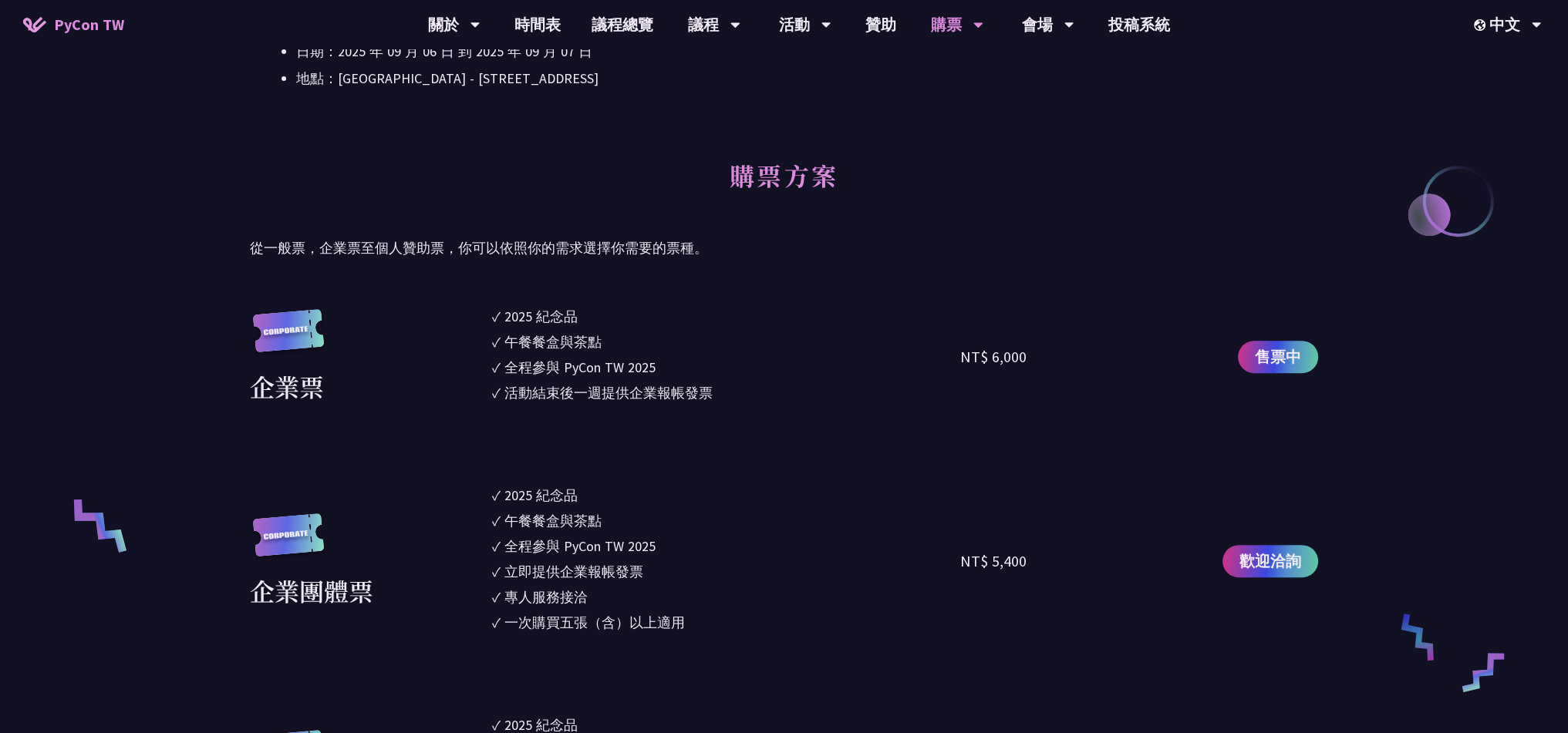
scroll to position [771, 0]
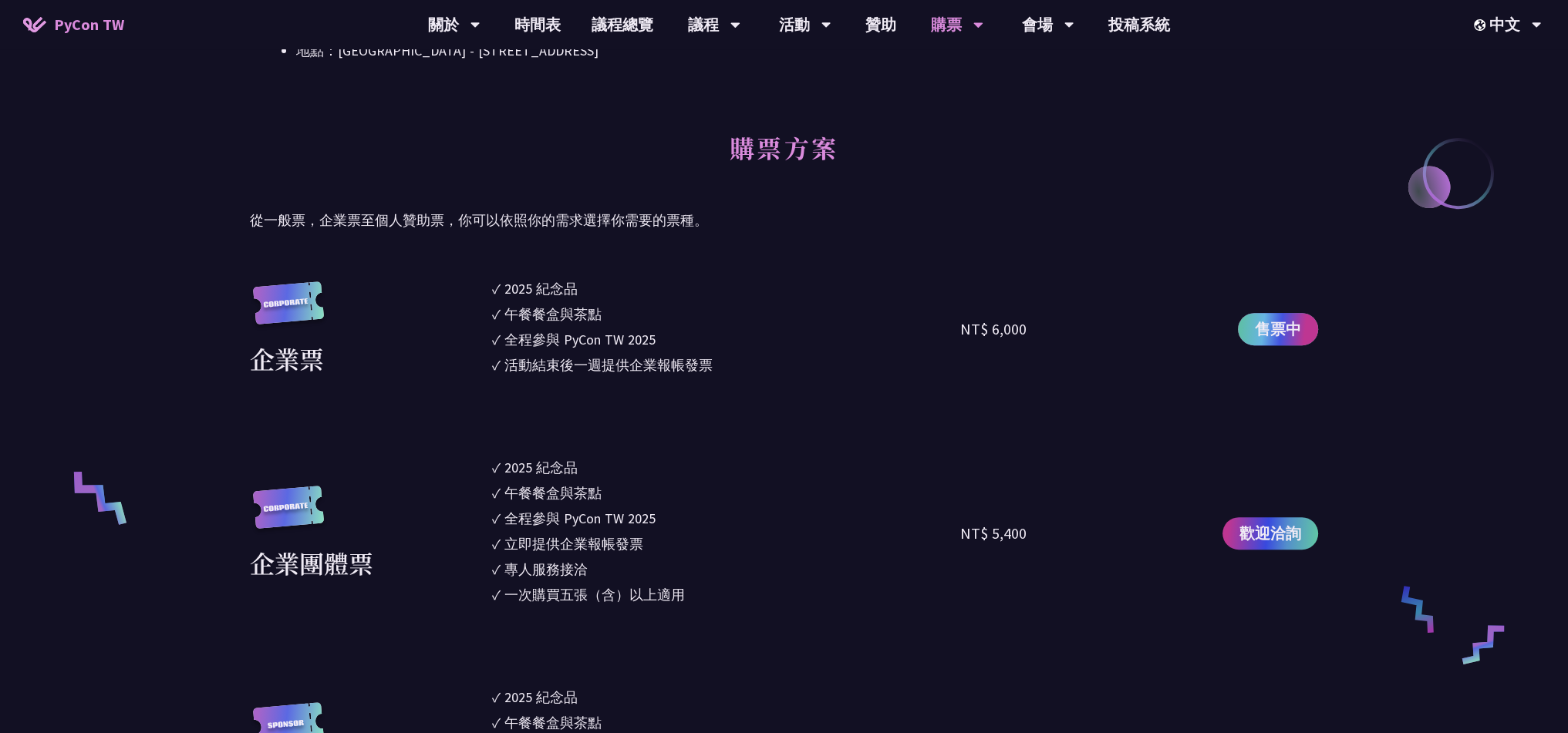
click at [1274, 327] on span "售票中" at bounding box center [1278, 329] width 46 height 23
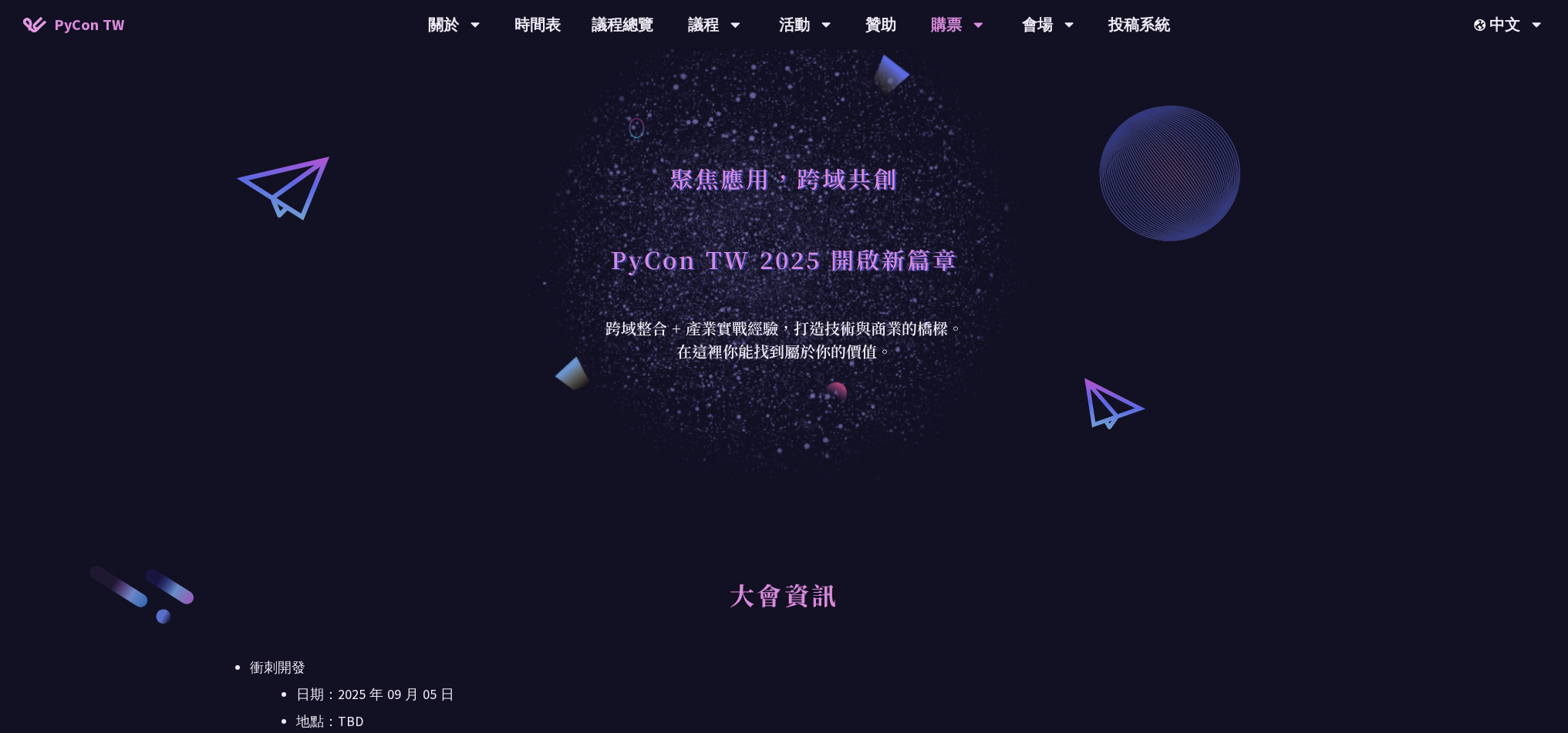
scroll to position [0, 0]
click at [475, 82] on link "PyCon [GEOGRAPHIC_DATA]" at bounding box center [453, 71] width 148 height 36
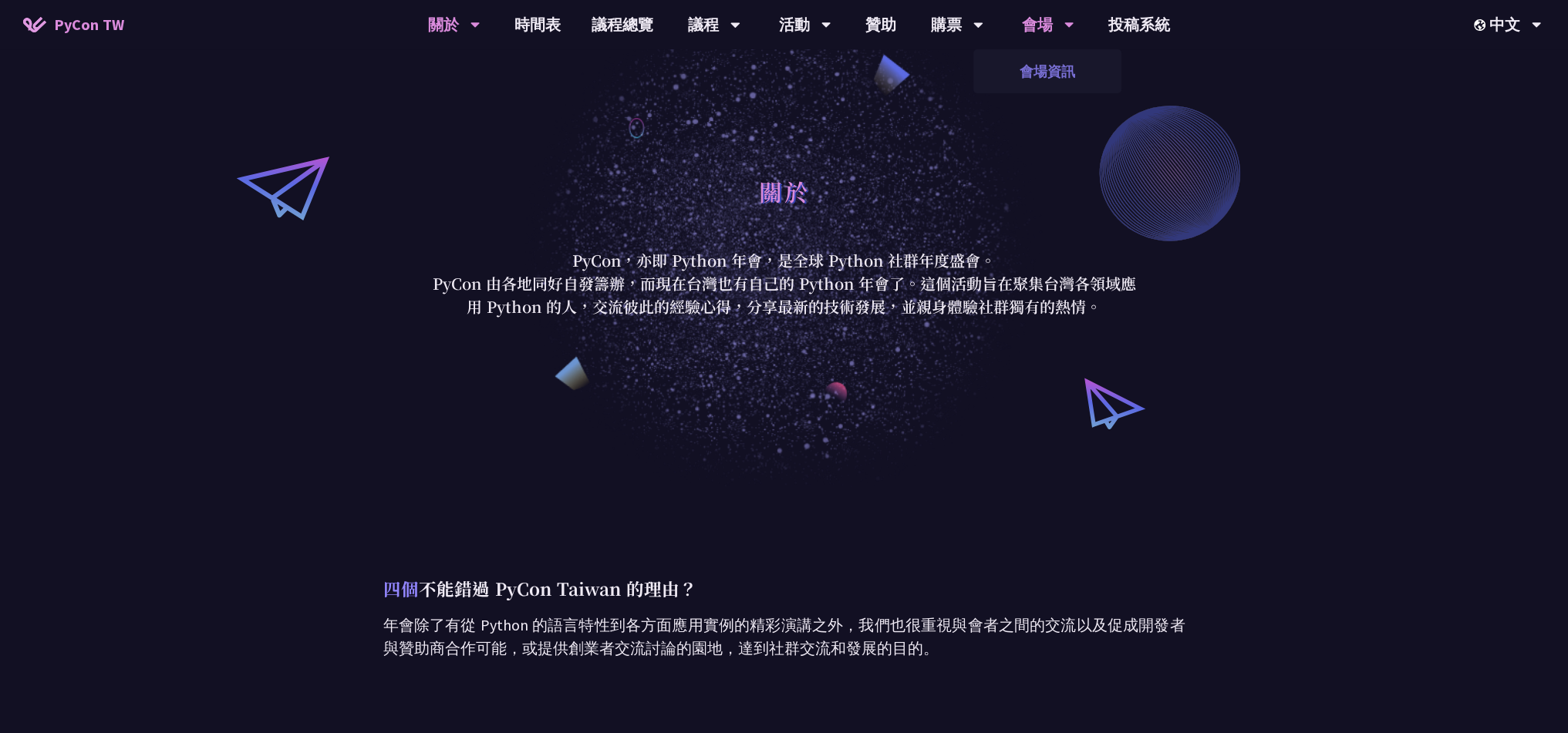
click at [1037, 77] on link "會場資訊" at bounding box center [1047, 71] width 148 height 36
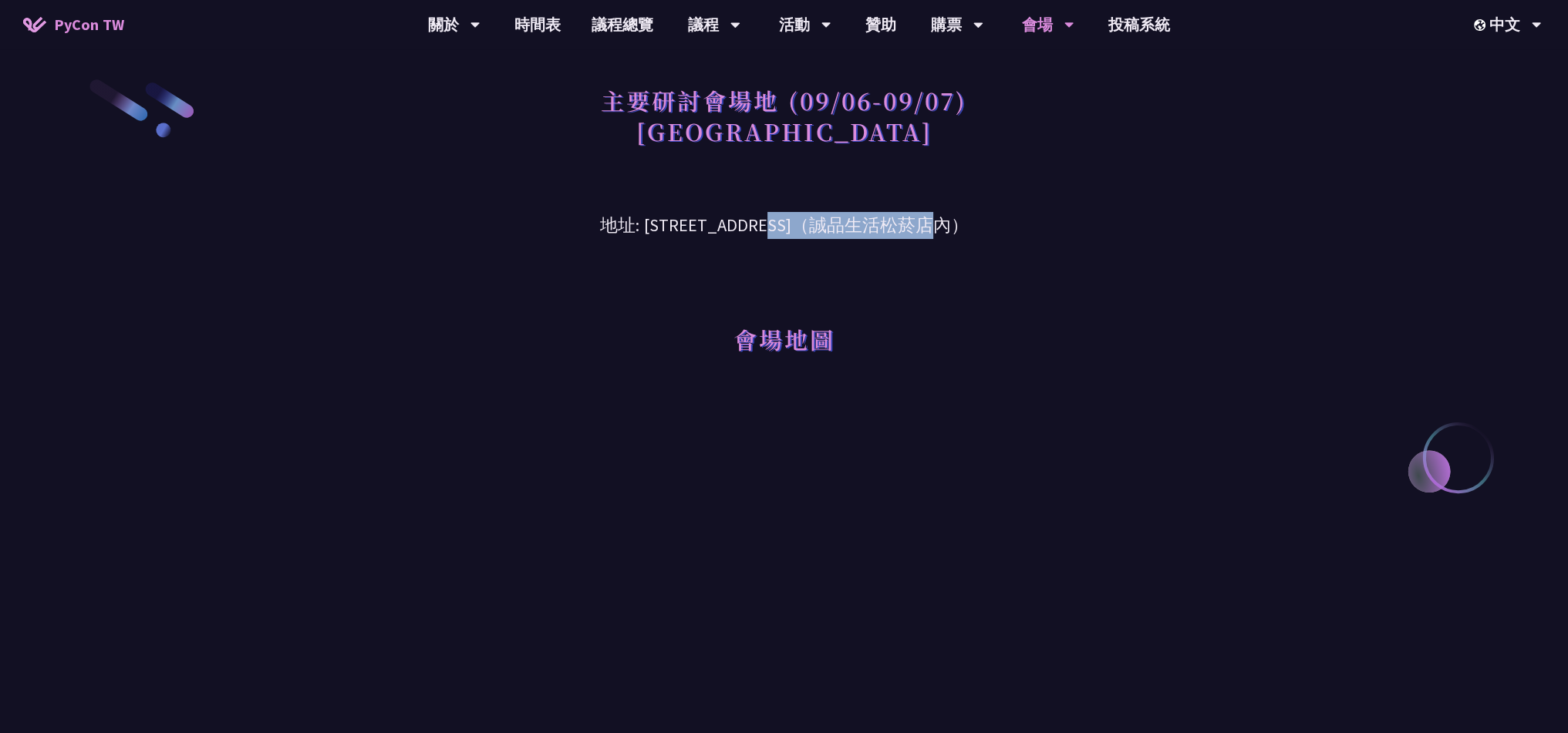
click at [804, 223] on h3 "地址: [STREET_ADDRESS]（誠品生活松菸店內）" at bounding box center [784, 214] width 802 height 50
click at [972, 246] on div "會場地圖" at bounding box center [784, 318] width 802 height 158
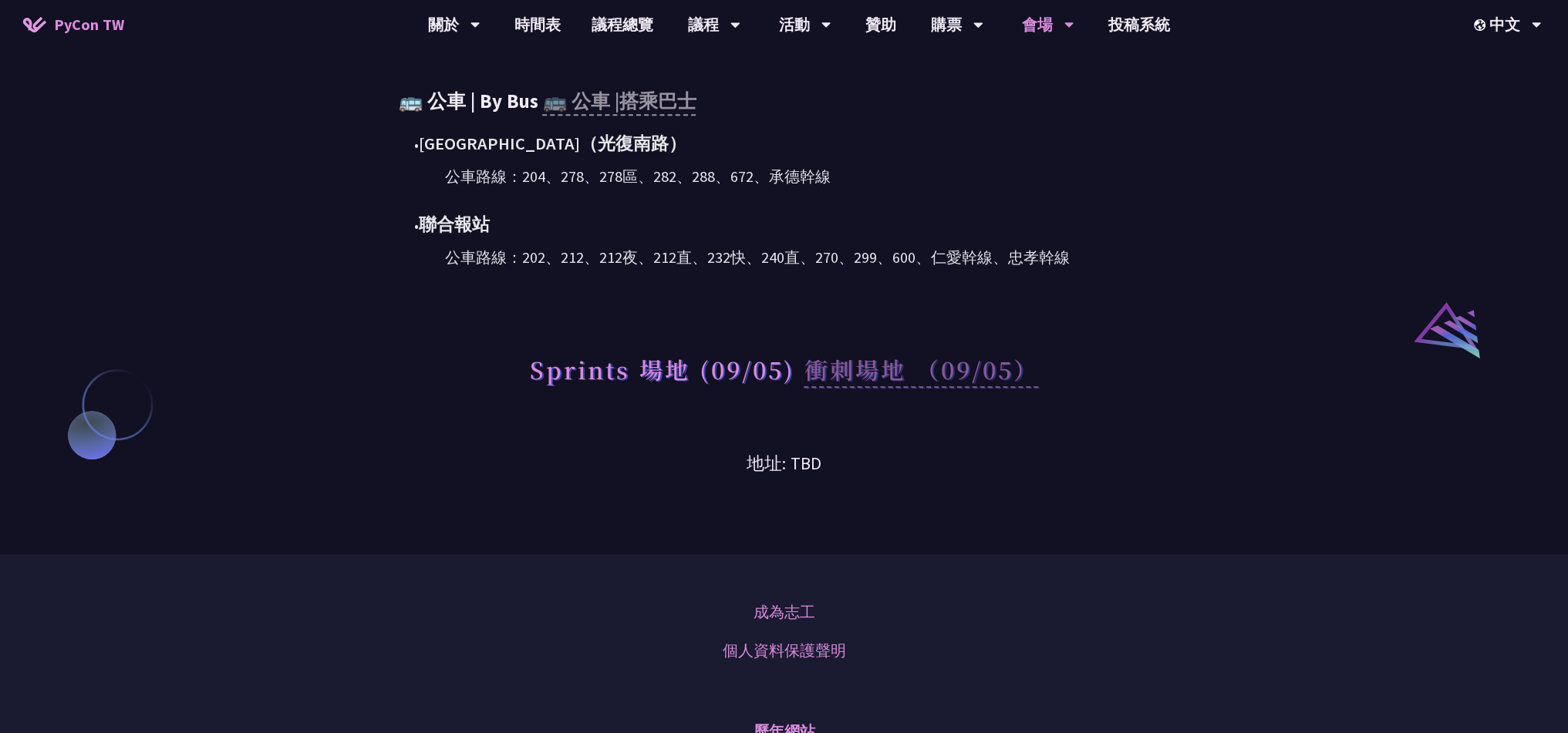
scroll to position [1003, 0]
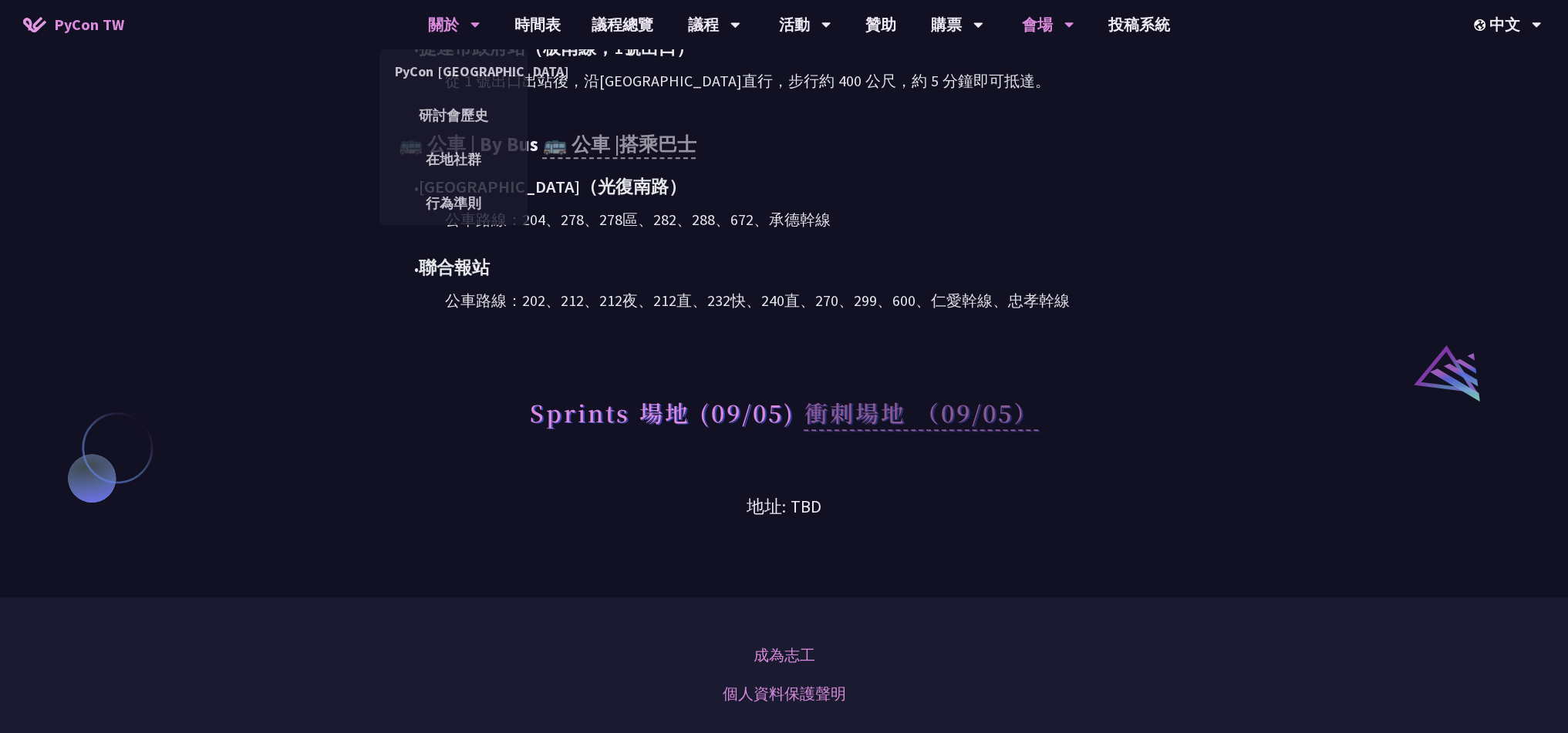
click at [431, 18] on div "關於" at bounding box center [454, 24] width 53 height 49
click at [461, 108] on link "研討會歷史" at bounding box center [453, 114] width 148 height 36
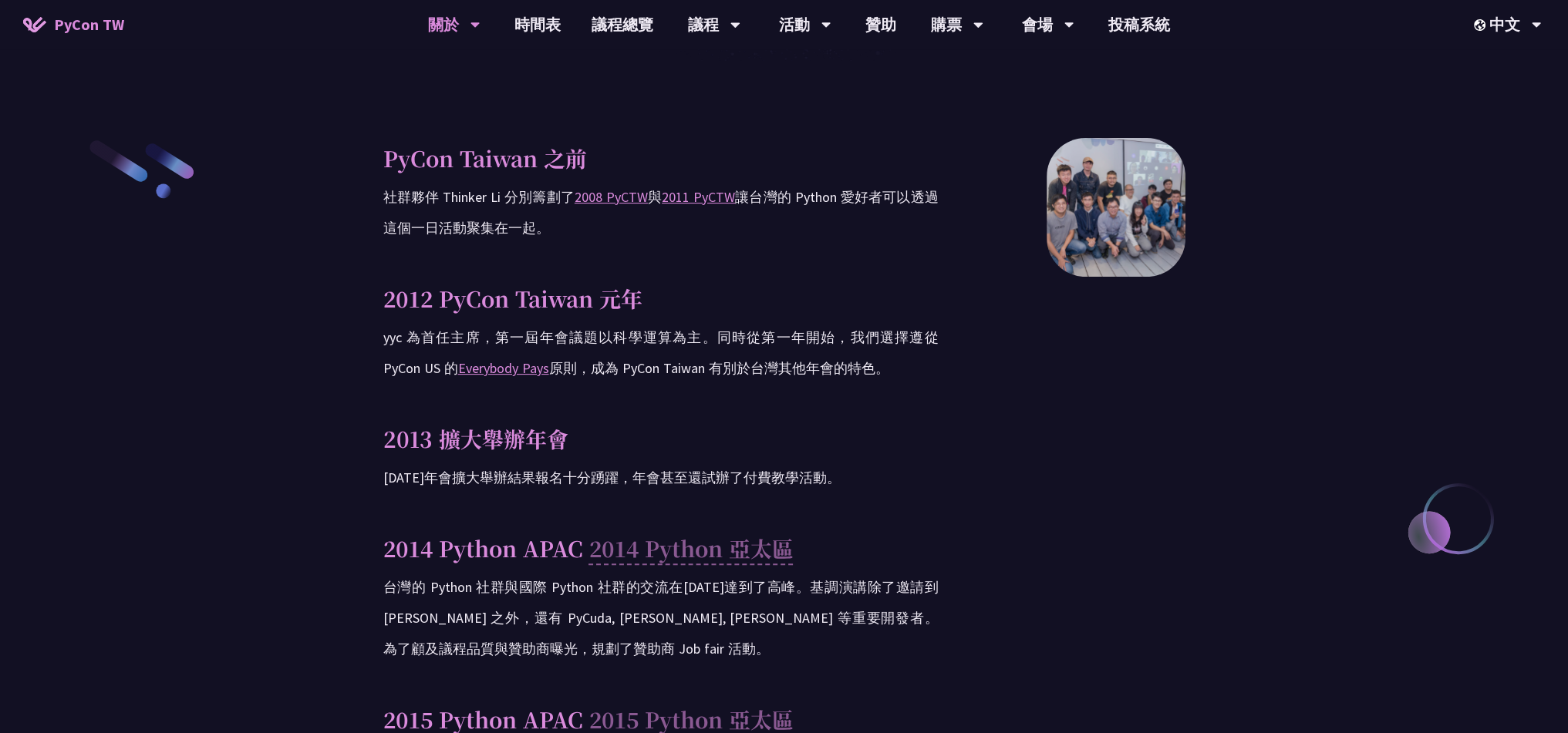
scroll to position [463, 0]
